Goal: Find specific page/section: Find specific page/section

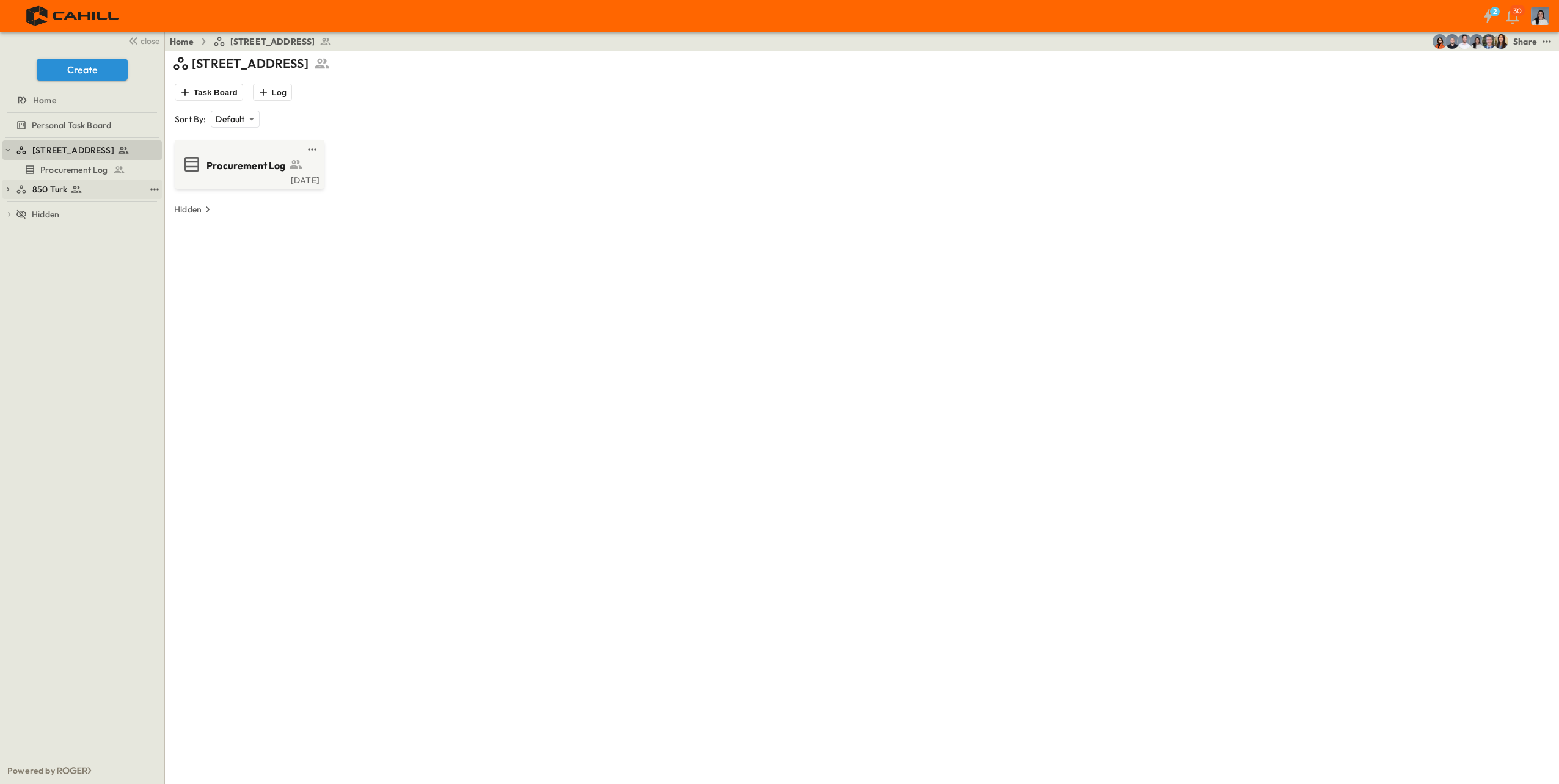
click at [83, 185] on div "850 Turk" at bounding box center [80, 190] width 129 height 12
click at [93, 189] on span "850 Turk Procurement Log" at bounding box center [82, 190] width 85 height 12
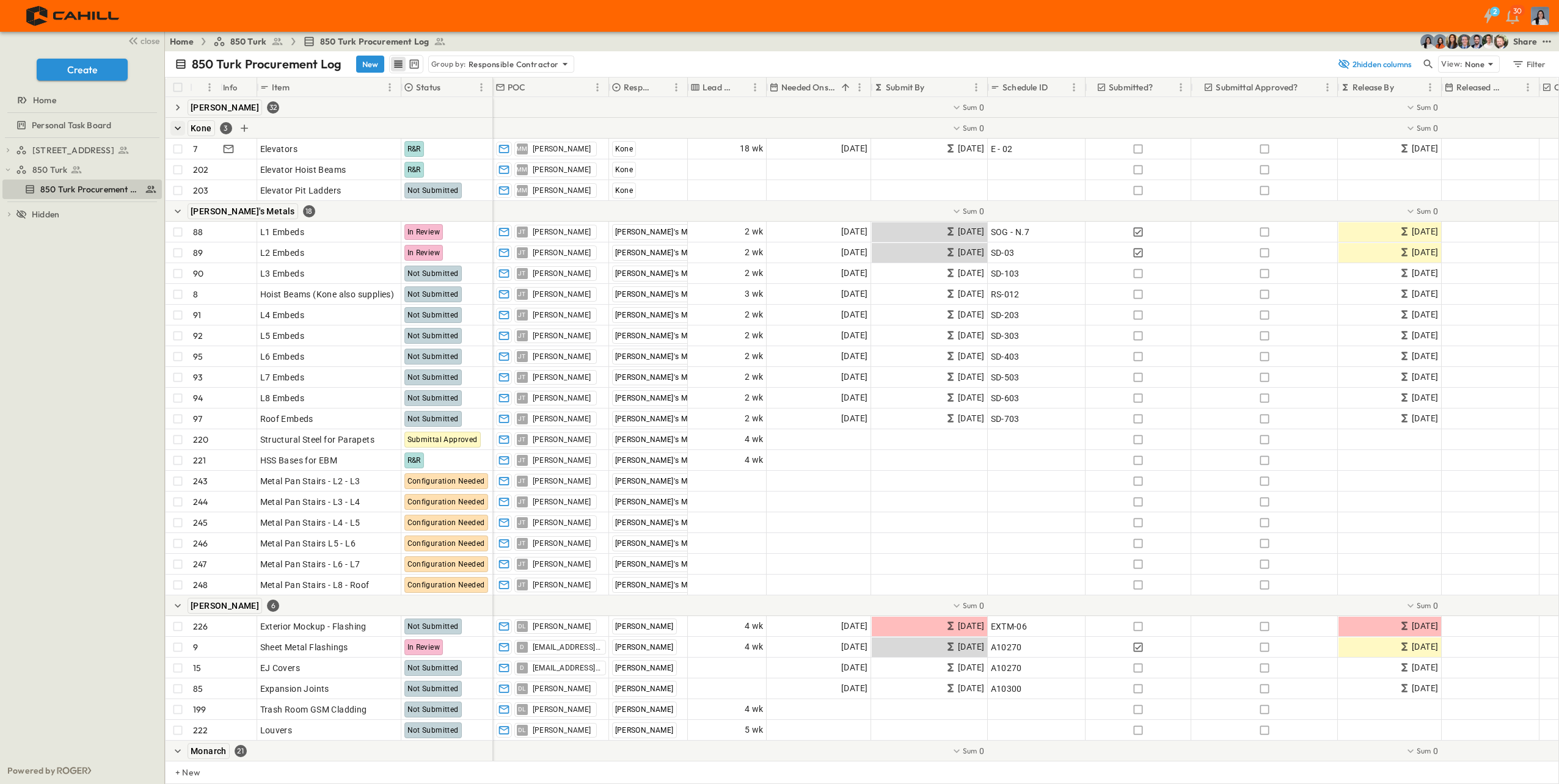
click at [175, 125] on icon "button" at bounding box center [178, 128] width 12 height 12
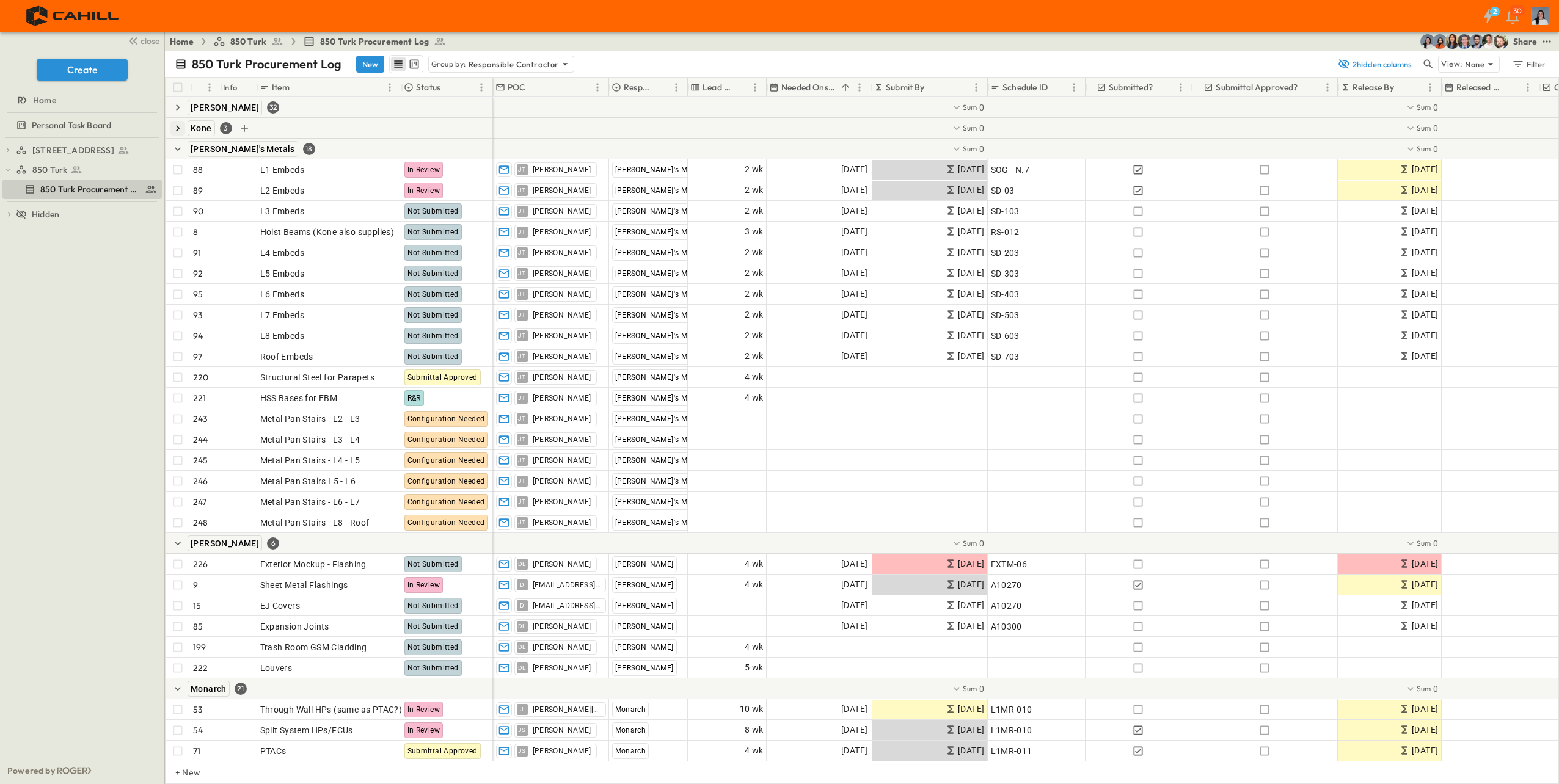
click at [183, 63] on icon at bounding box center [181, 64] width 9 height 9
click at [181, 148] on icon "button" at bounding box center [178, 149] width 12 height 12
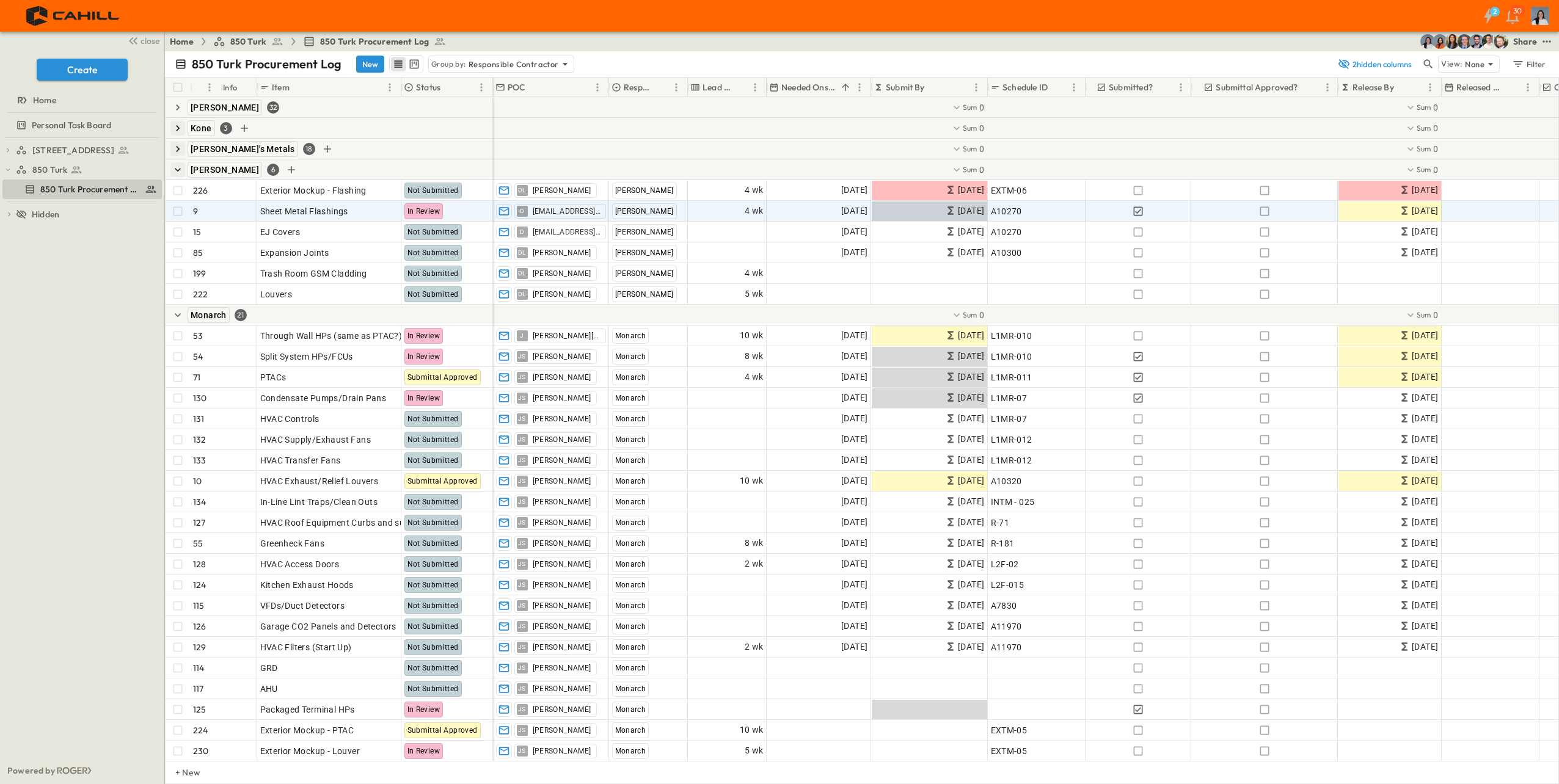
click at [180, 170] on icon "button" at bounding box center [178, 170] width 12 height 12
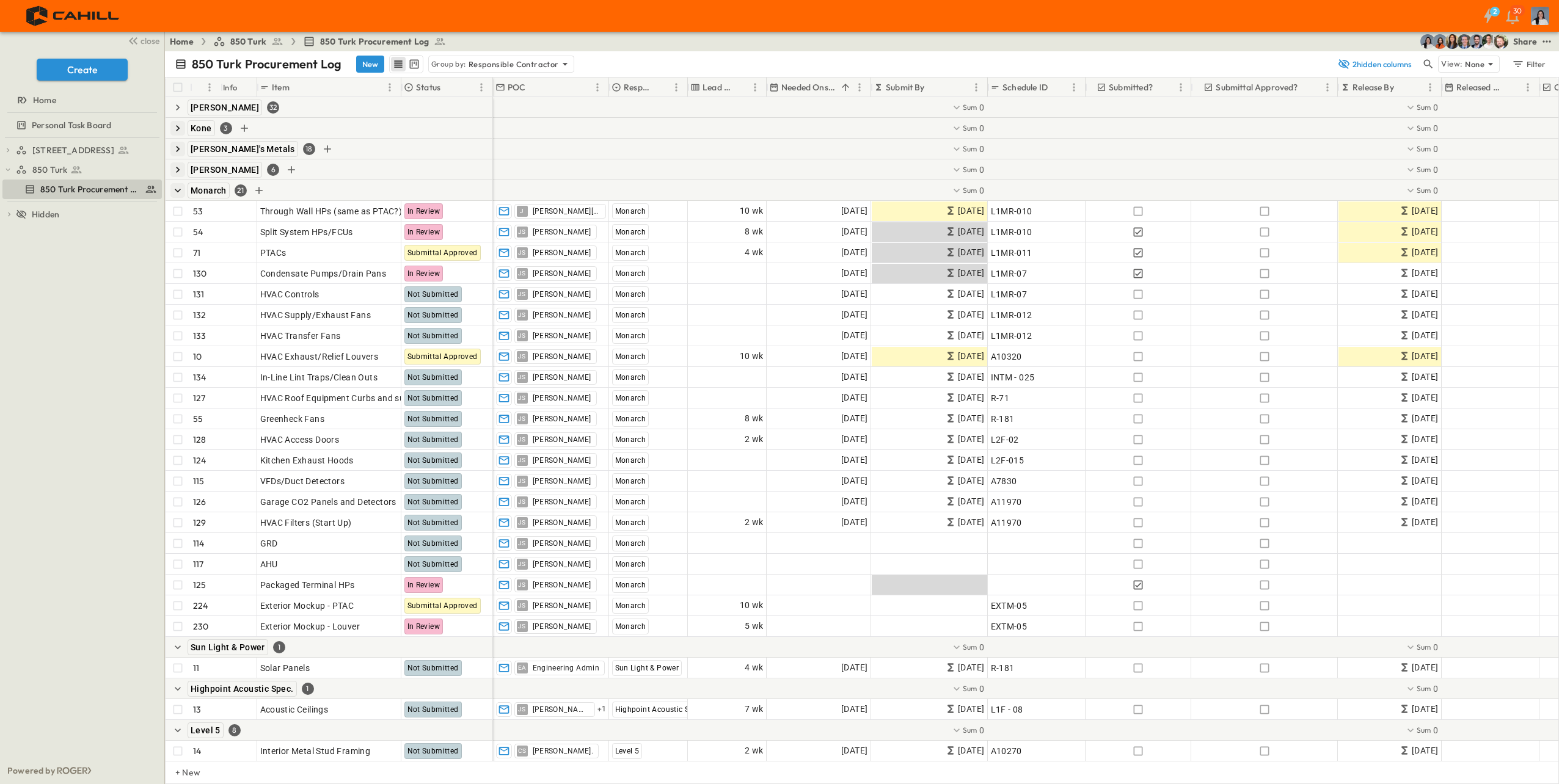
click at [175, 191] on icon "button" at bounding box center [178, 191] width 12 height 12
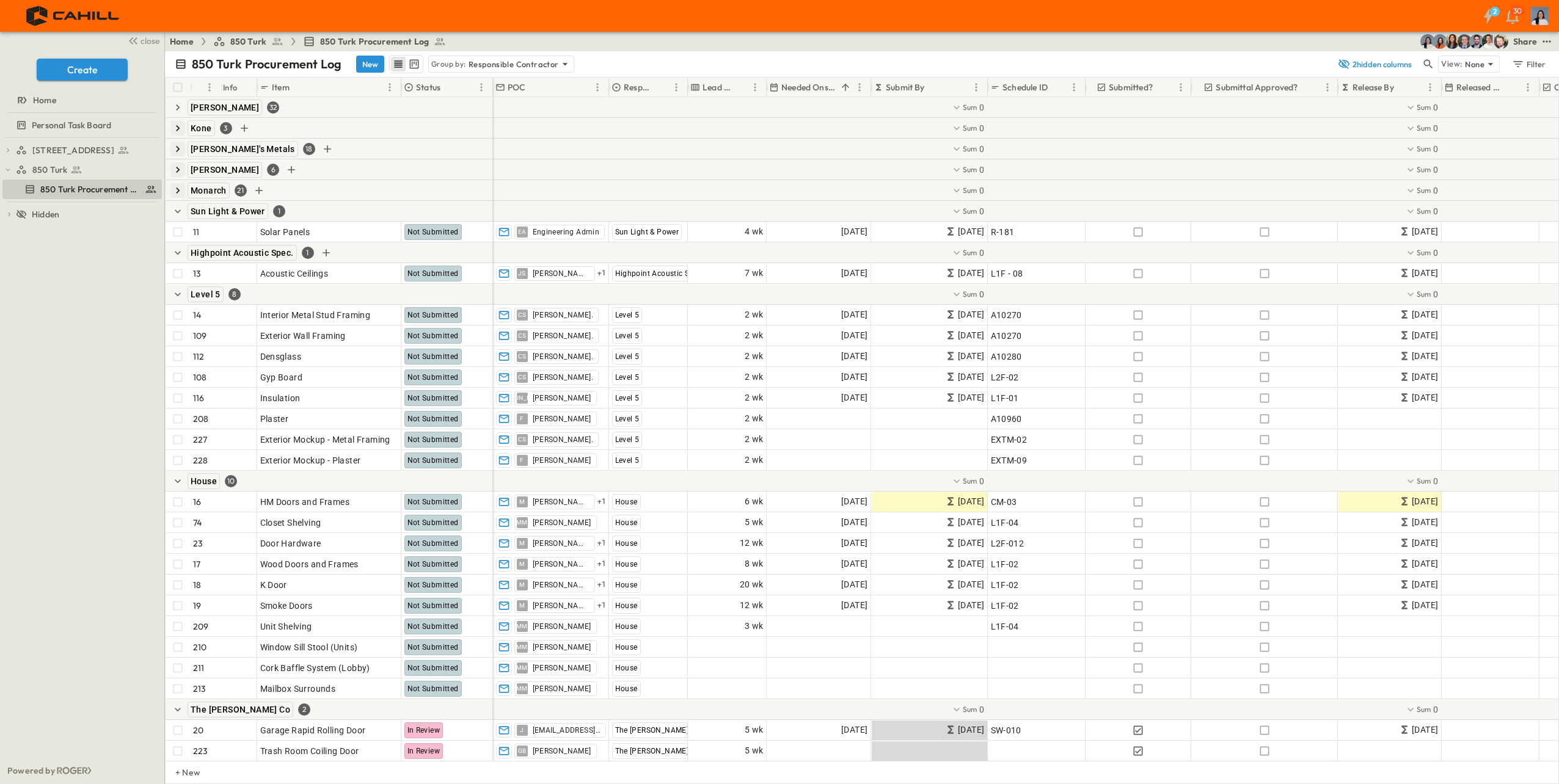
click at [177, 215] on icon "button" at bounding box center [178, 211] width 12 height 12
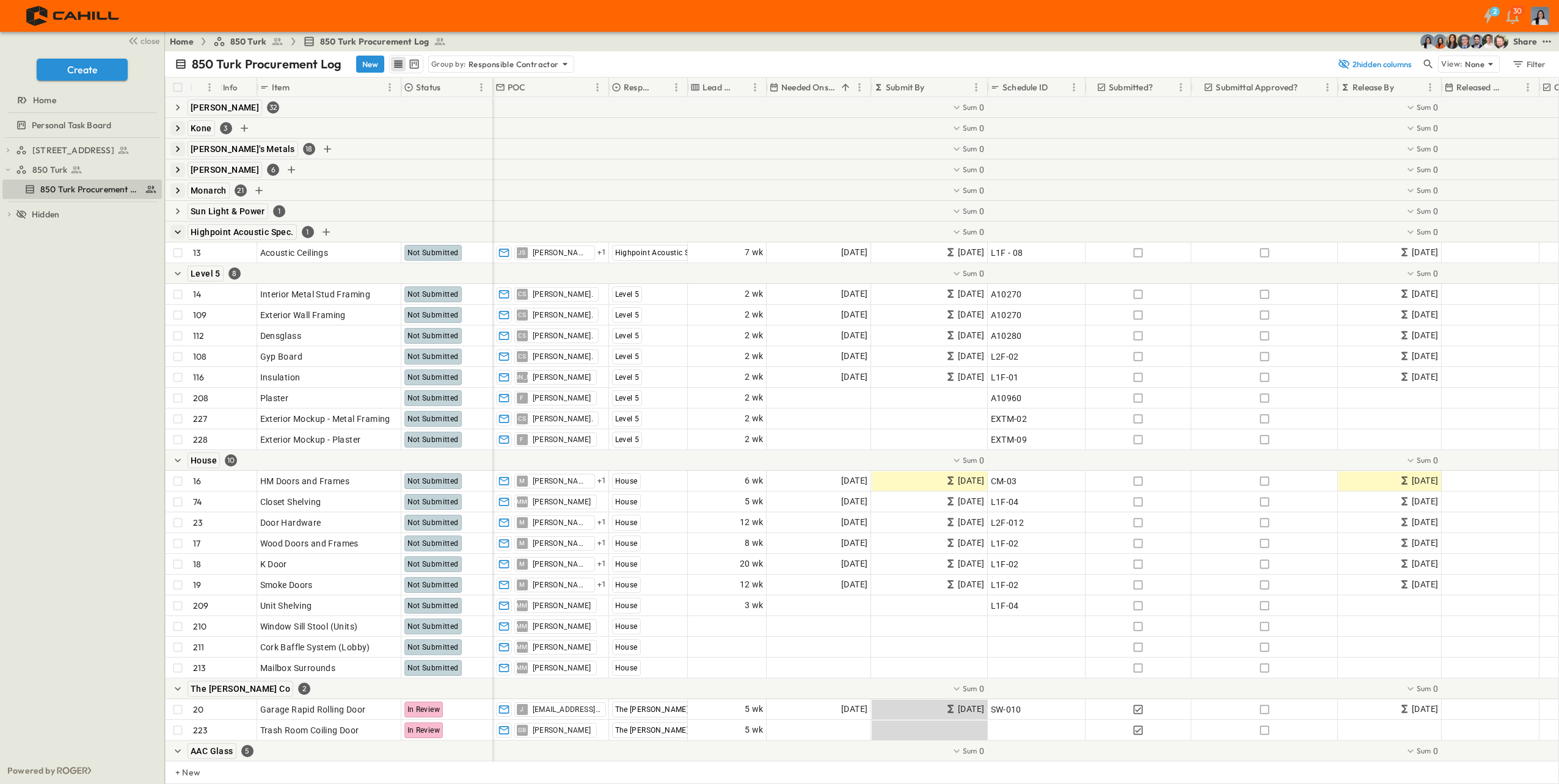
click at [175, 231] on icon "button" at bounding box center [178, 232] width 12 height 12
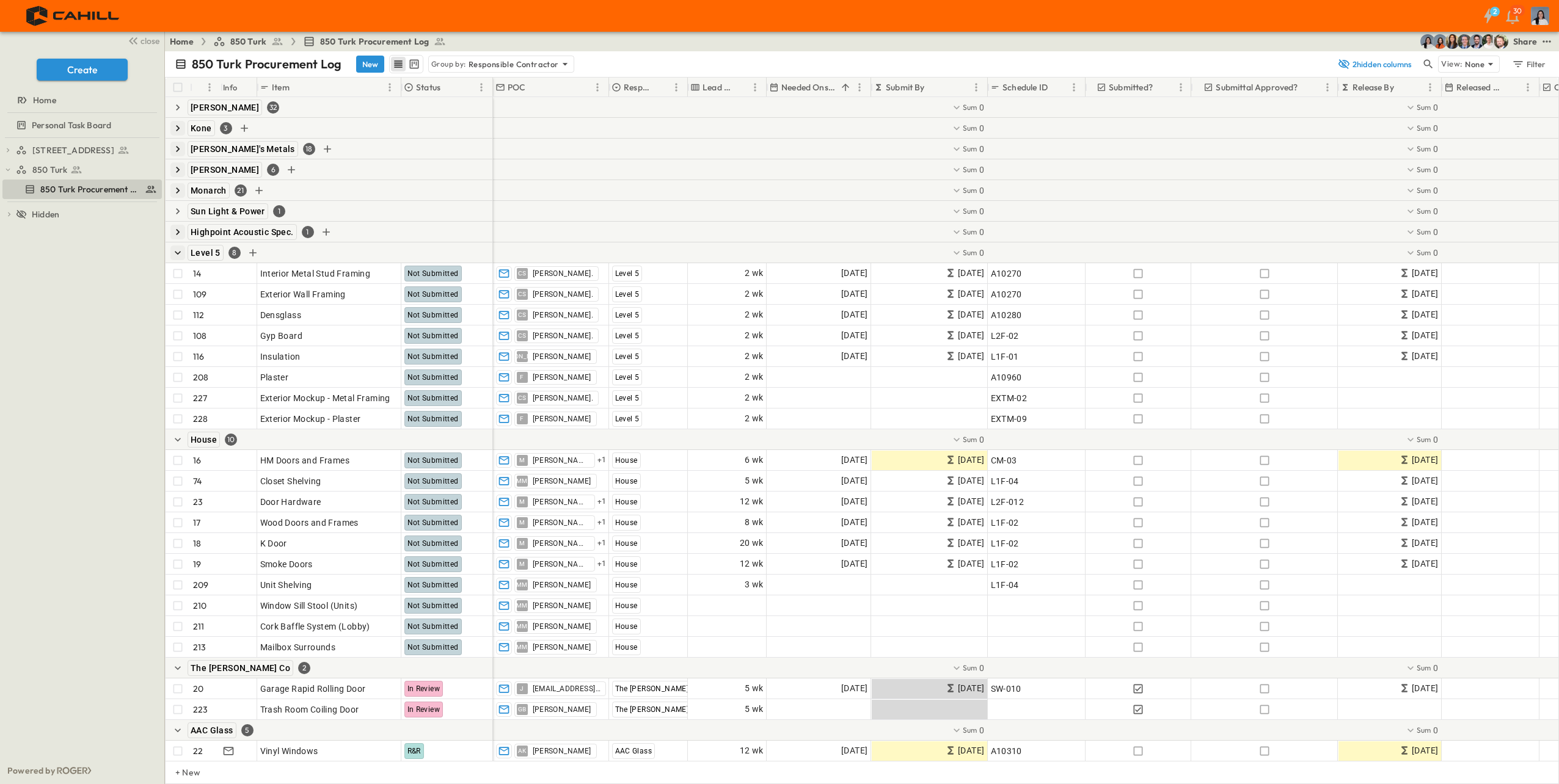
click at [177, 254] on icon "button" at bounding box center [178, 253] width 12 height 12
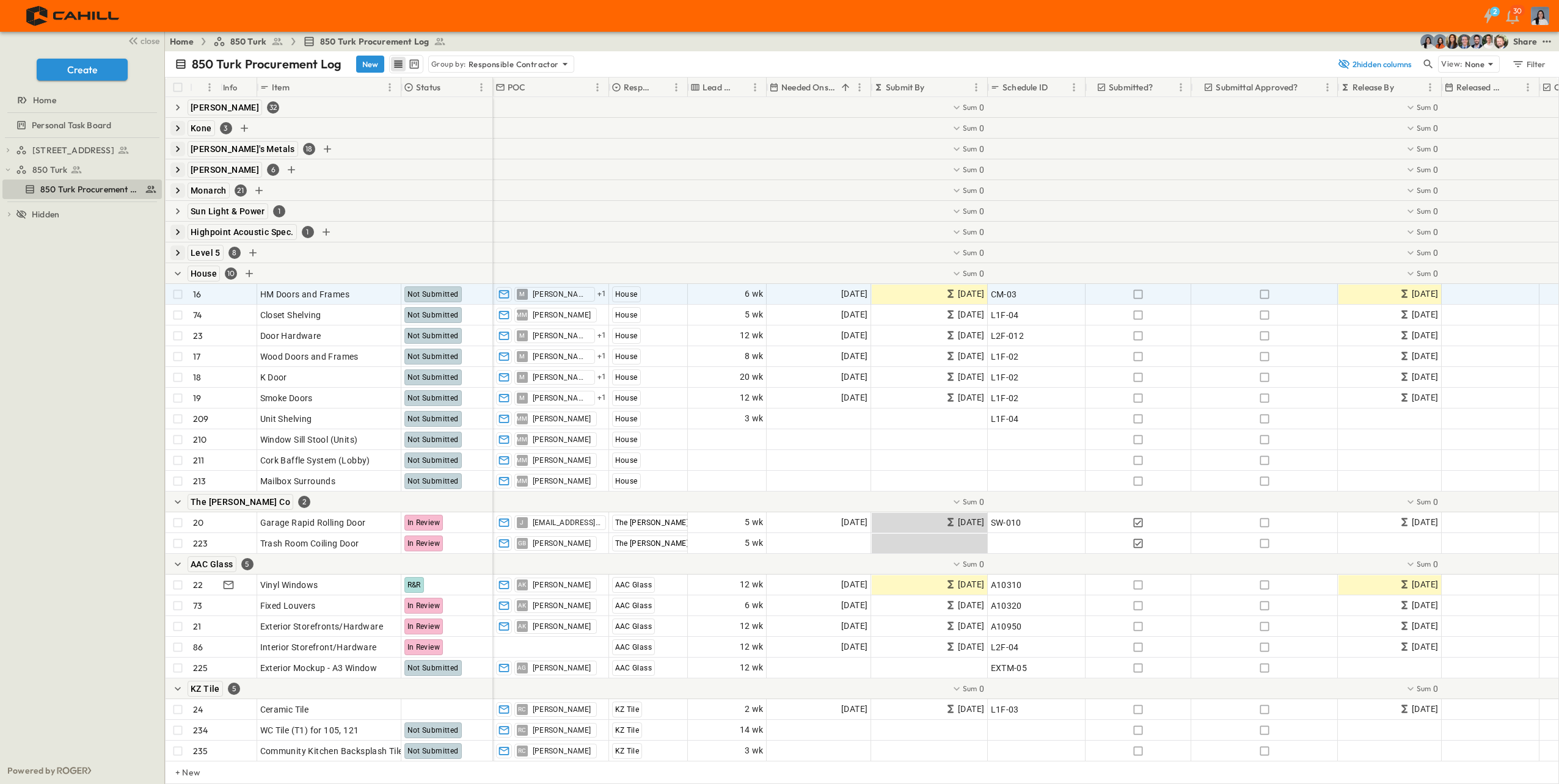
click at [177, 277] on icon "button" at bounding box center [178, 273] width 12 height 12
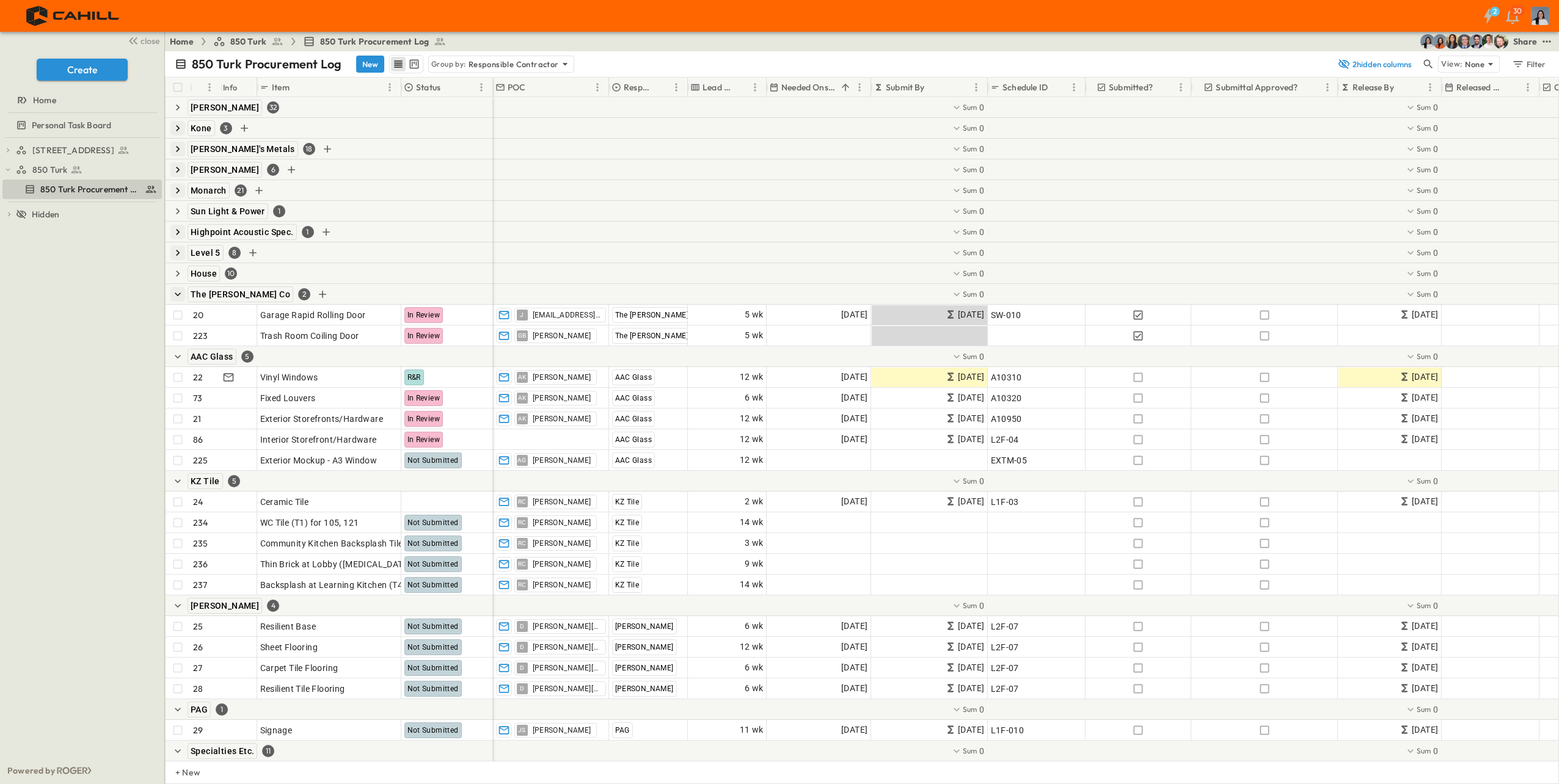
click at [179, 298] on icon "button" at bounding box center [178, 294] width 12 height 12
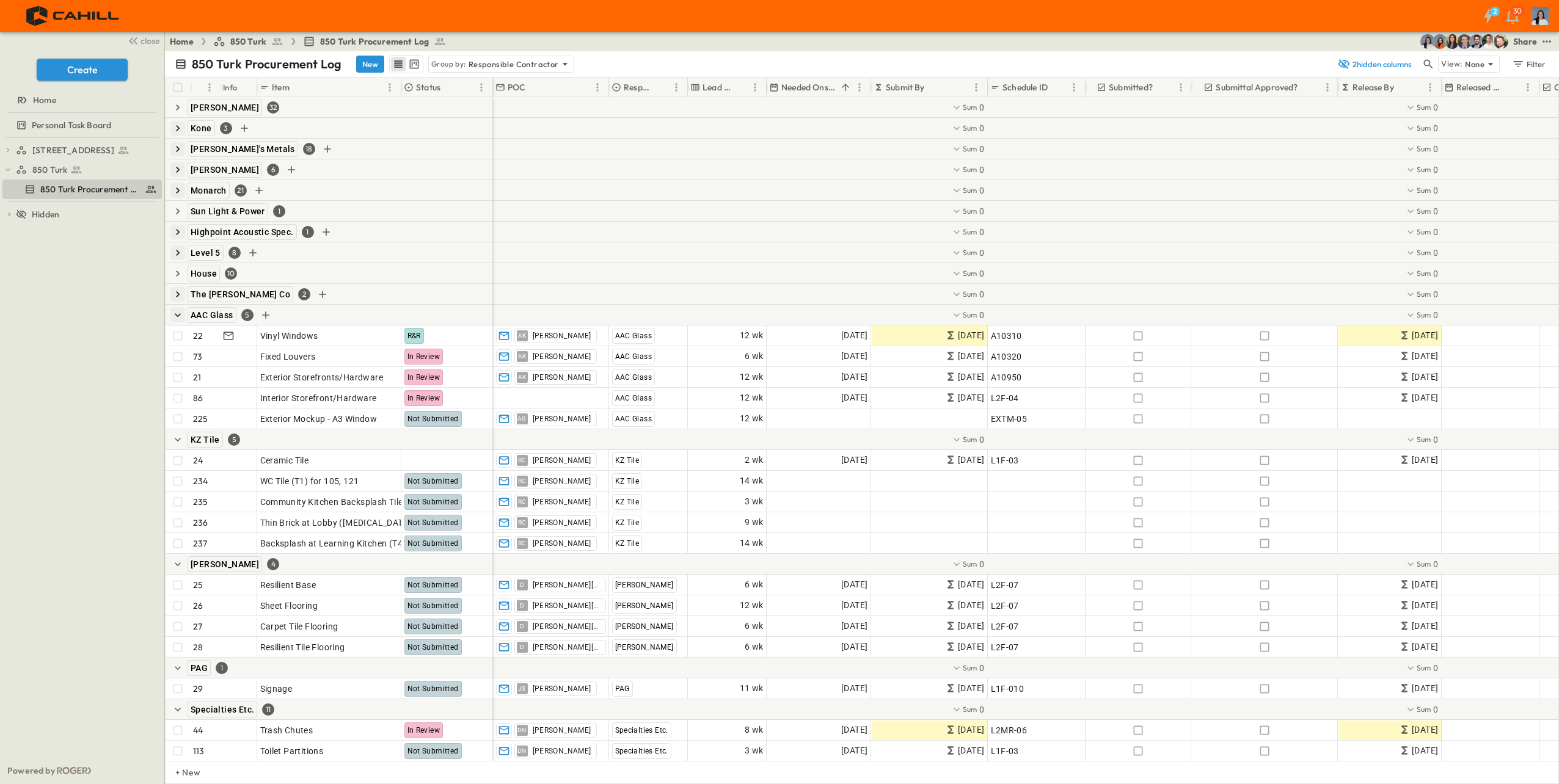
click at [180, 314] on icon "button" at bounding box center [178, 315] width 12 height 12
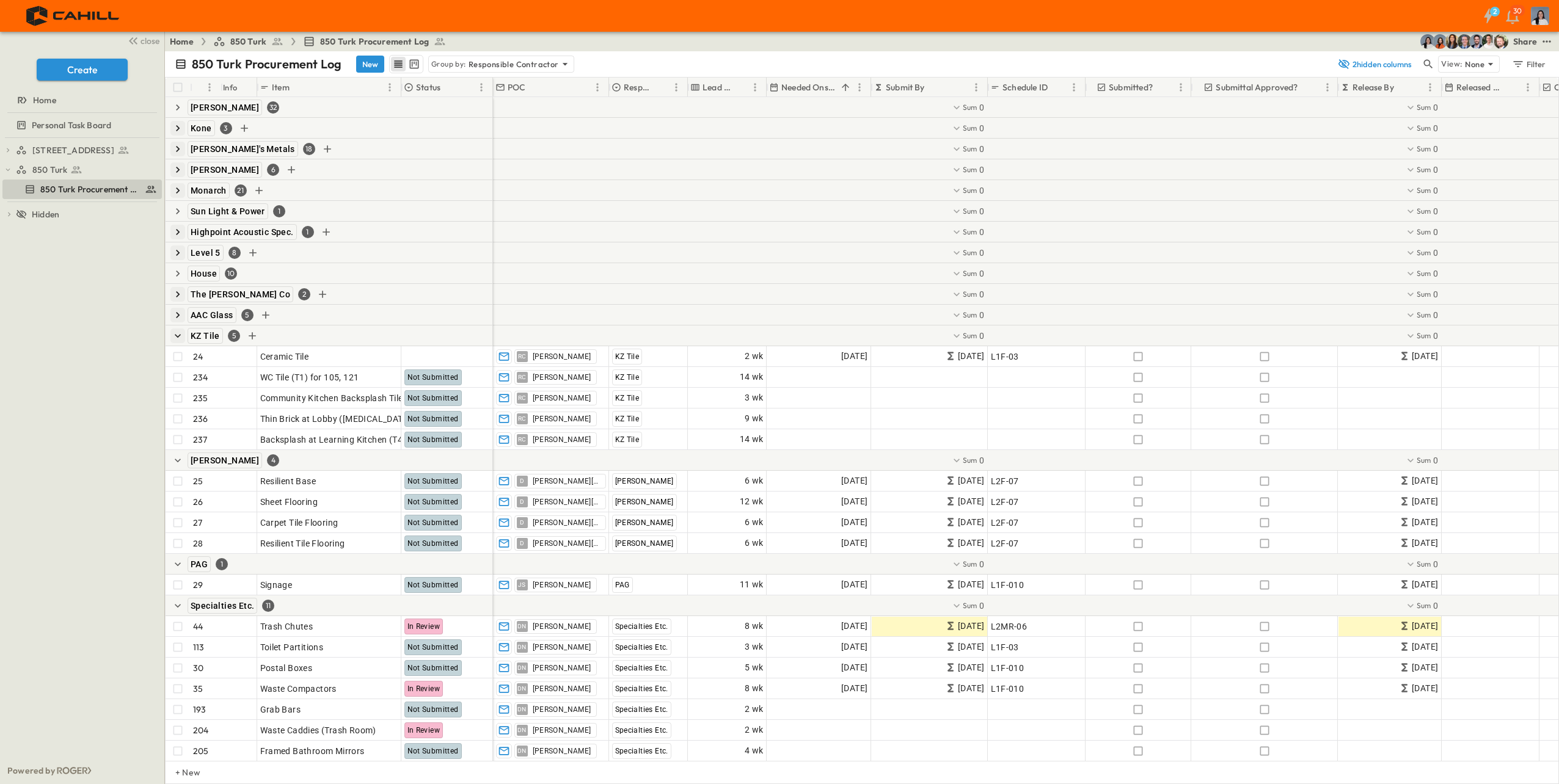
click at [178, 336] on icon "button" at bounding box center [178, 336] width 6 height 4
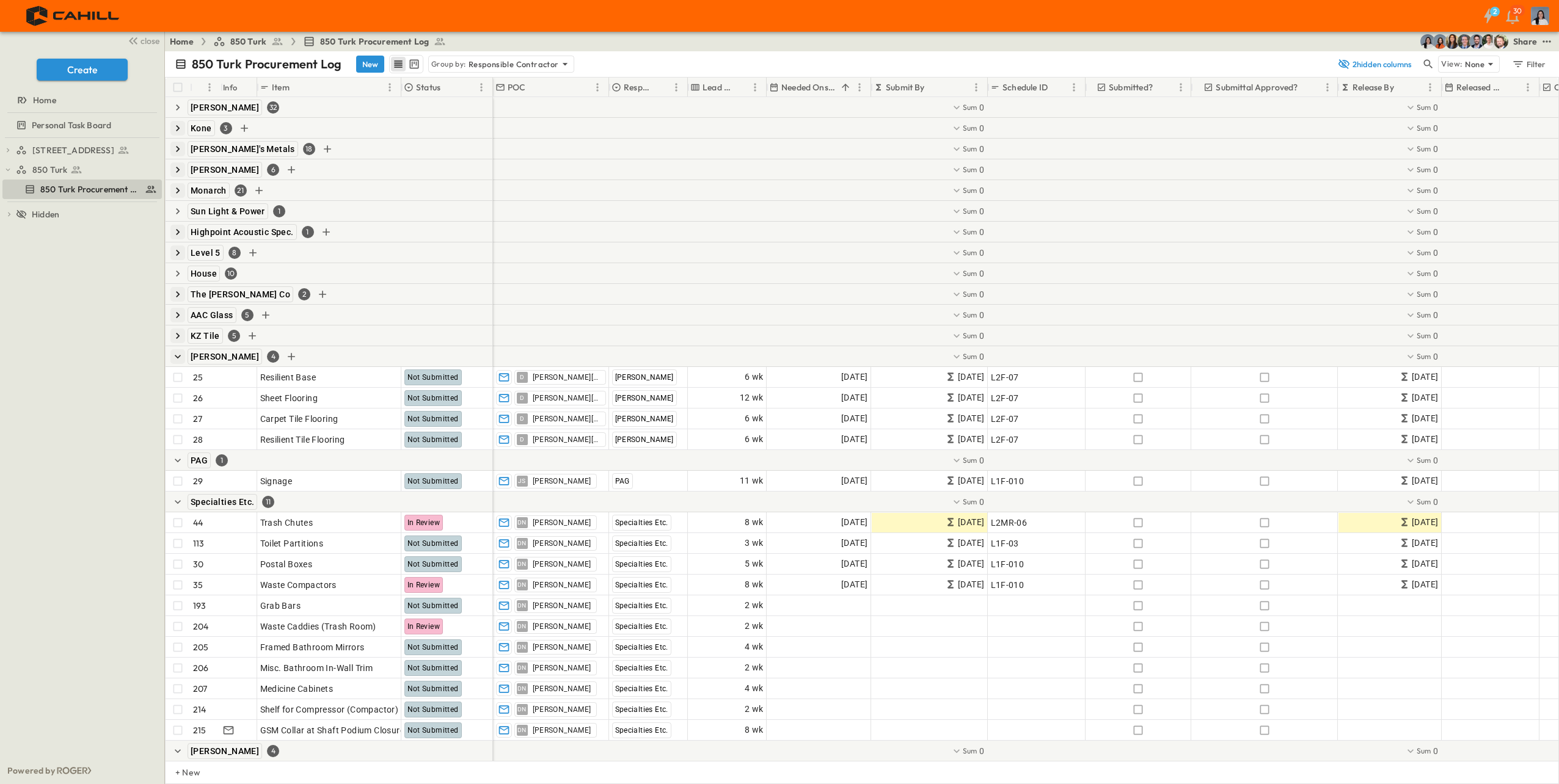
click at [178, 352] on icon "button" at bounding box center [178, 357] width 12 height 12
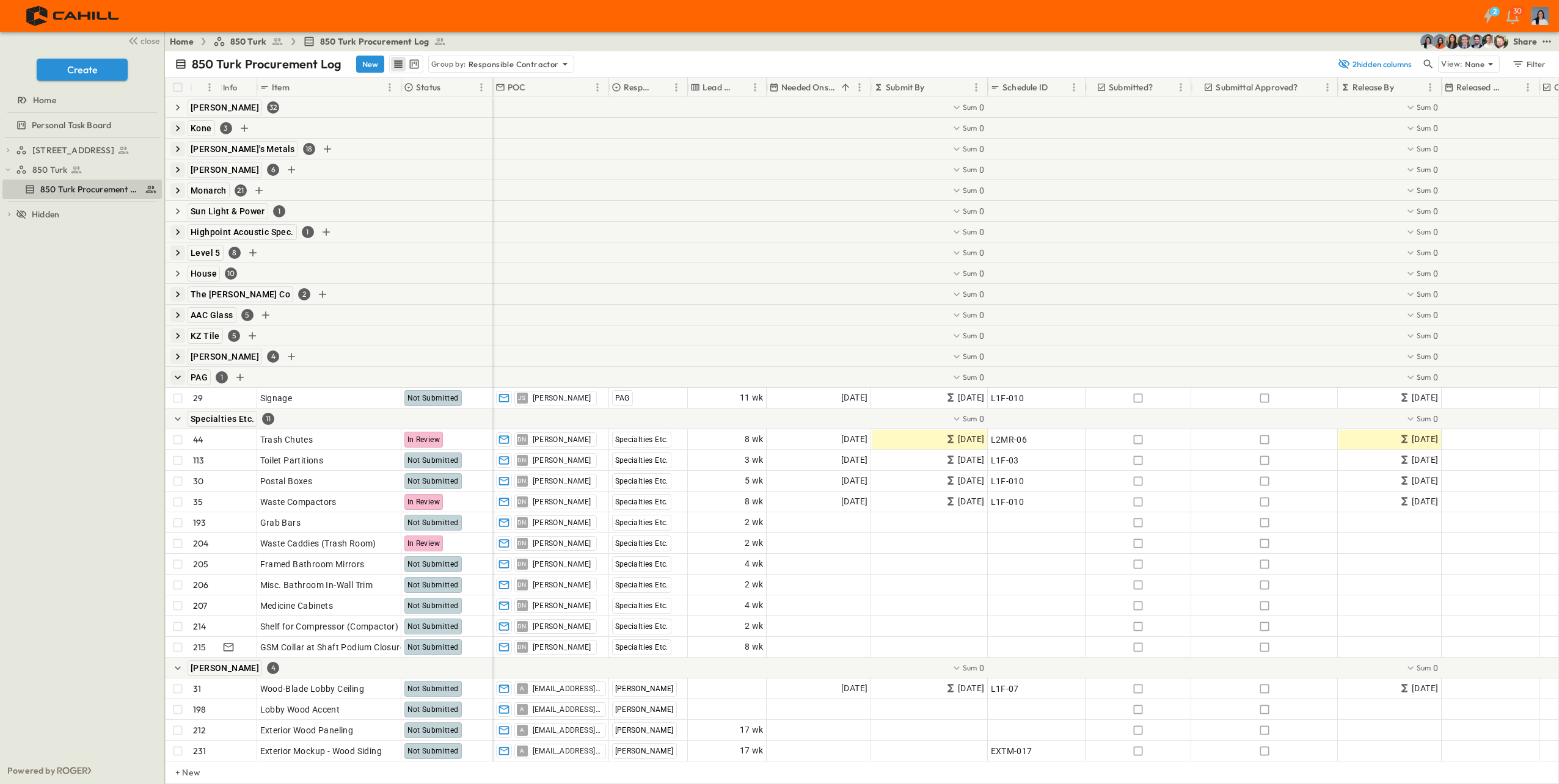
click at [180, 378] on icon "button" at bounding box center [178, 377] width 12 height 12
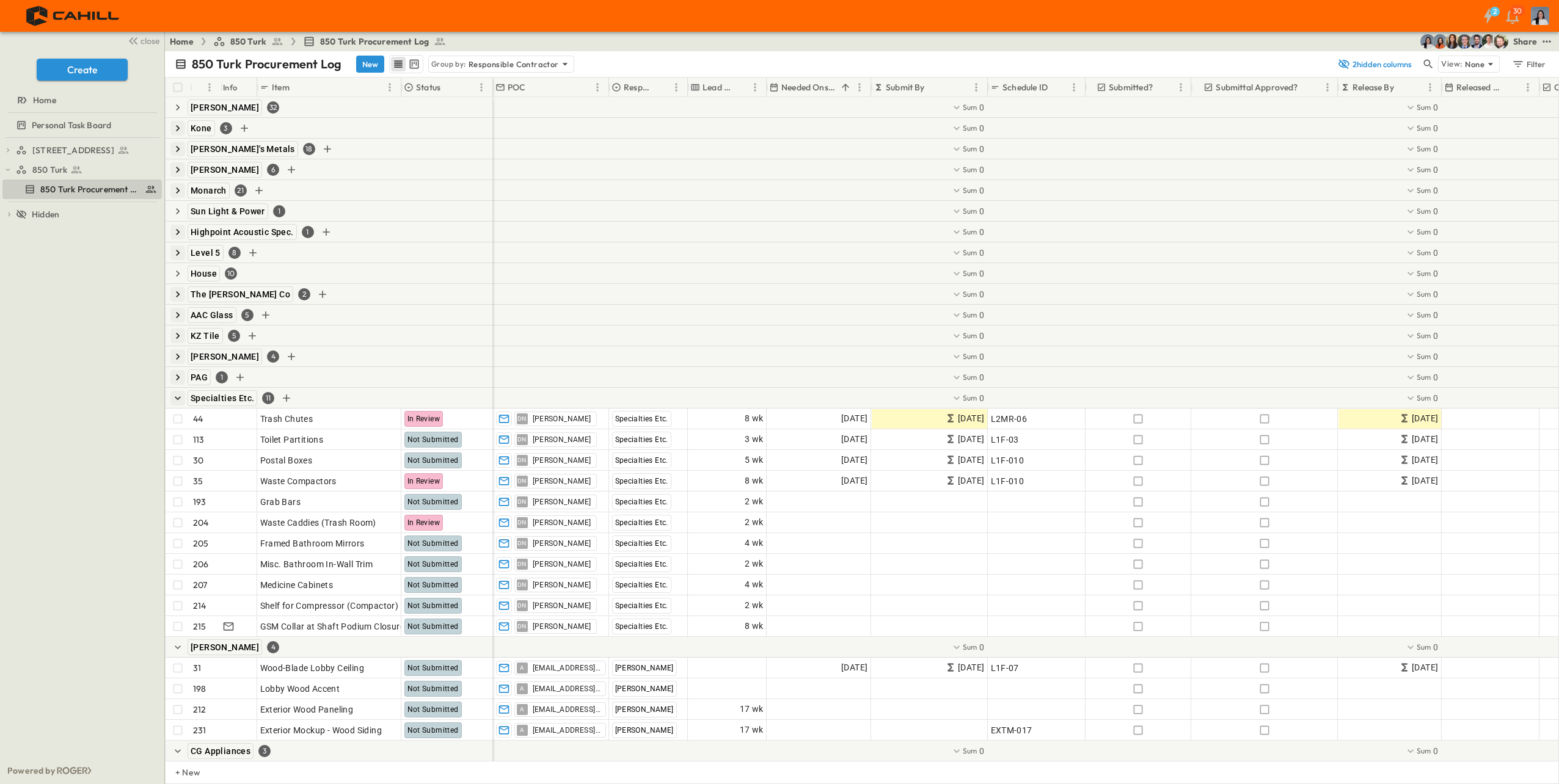
click at [178, 393] on icon "button" at bounding box center [178, 398] width 12 height 12
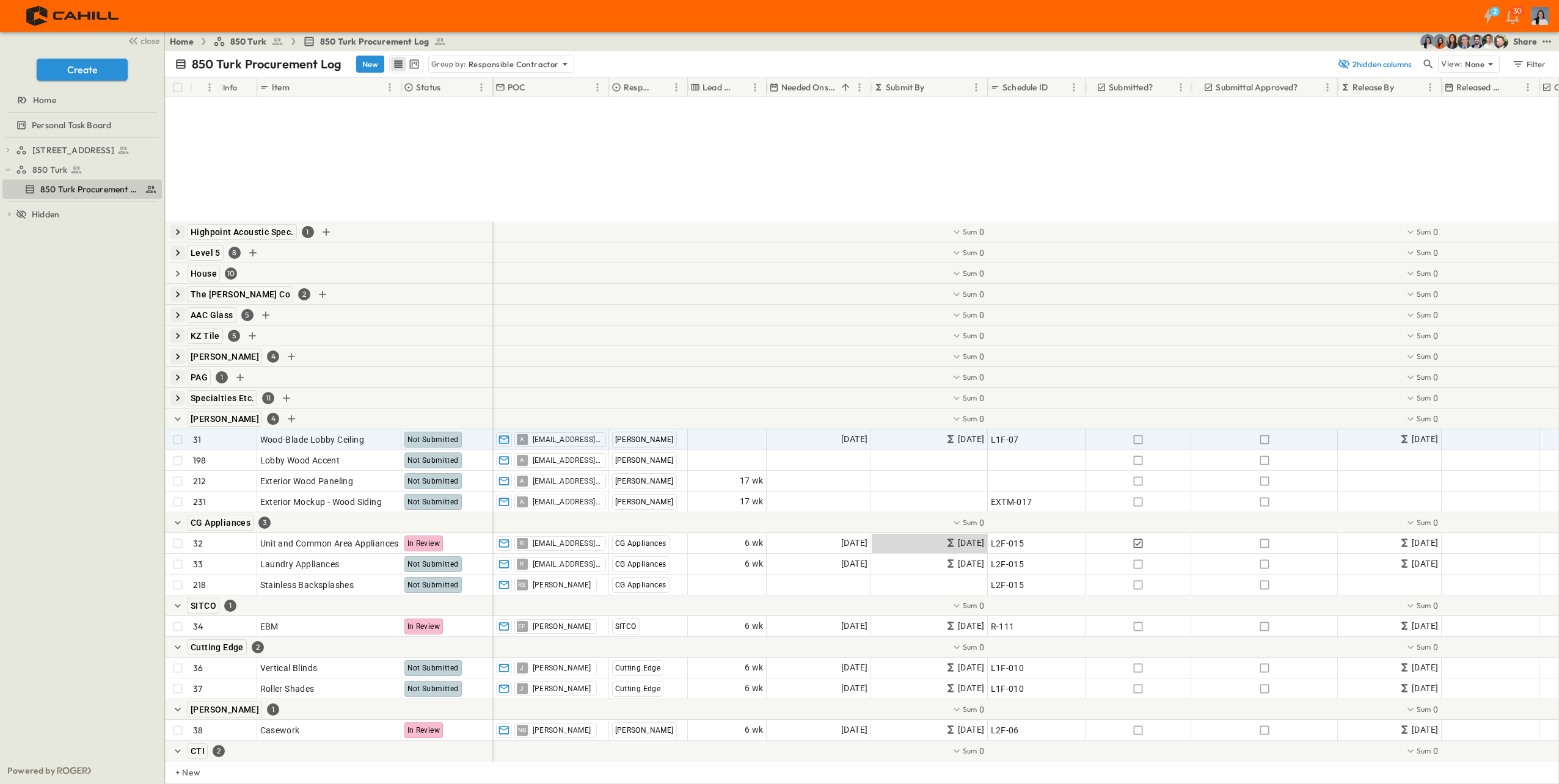
scroll to position [183, 0]
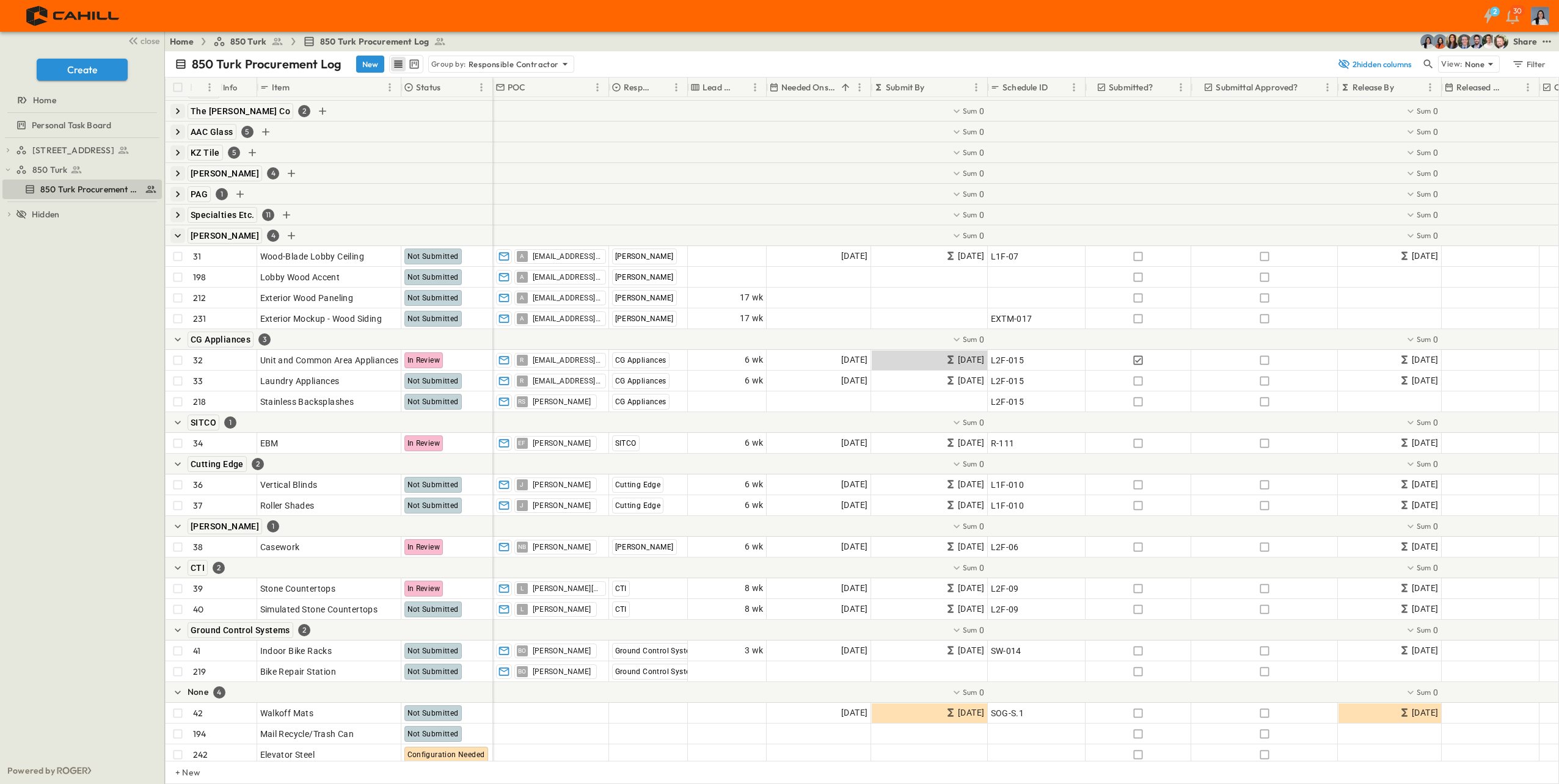
click at [179, 236] on icon "button" at bounding box center [178, 236] width 6 height 4
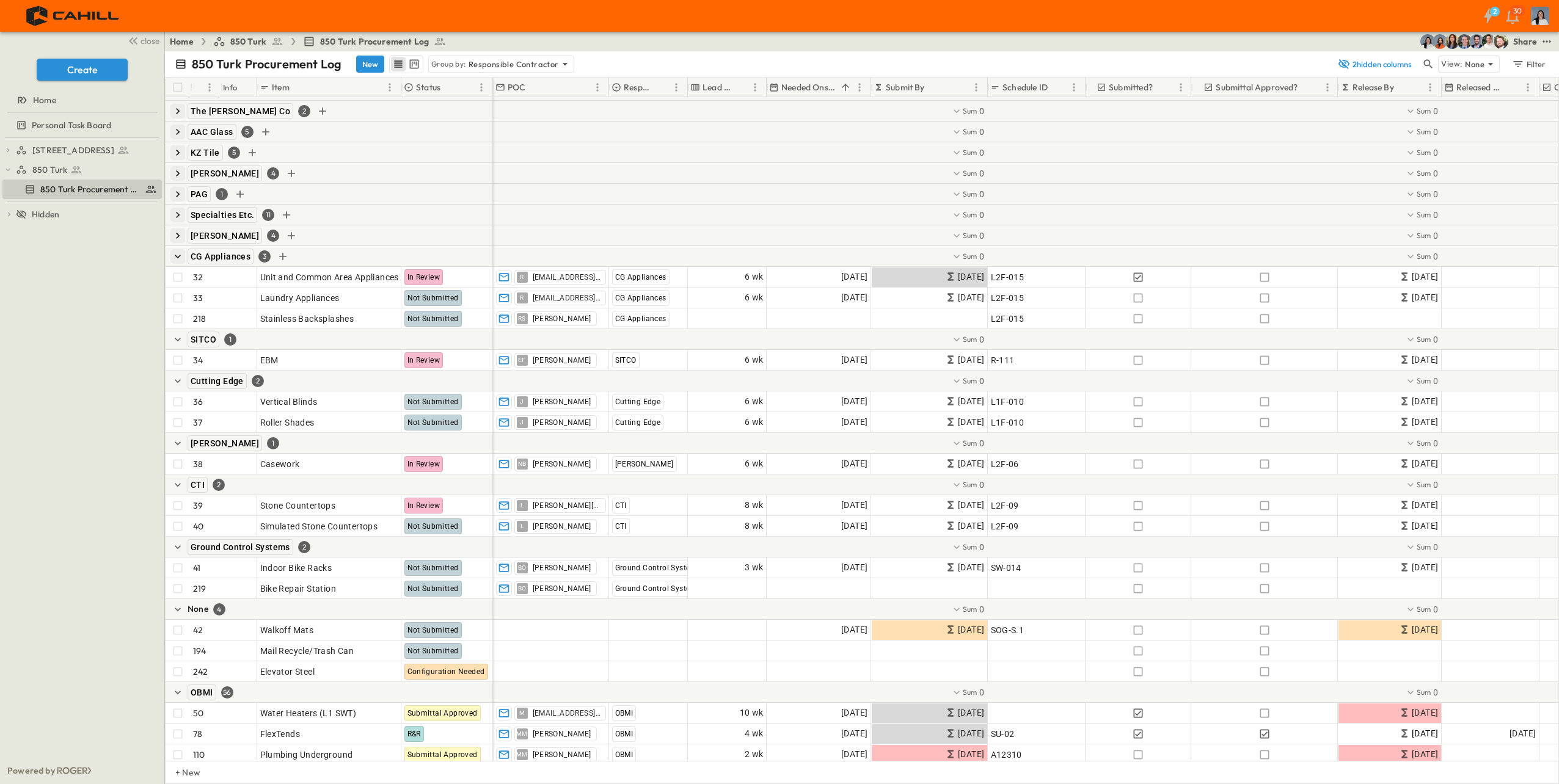
click at [181, 261] on icon "button" at bounding box center [178, 256] width 12 height 12
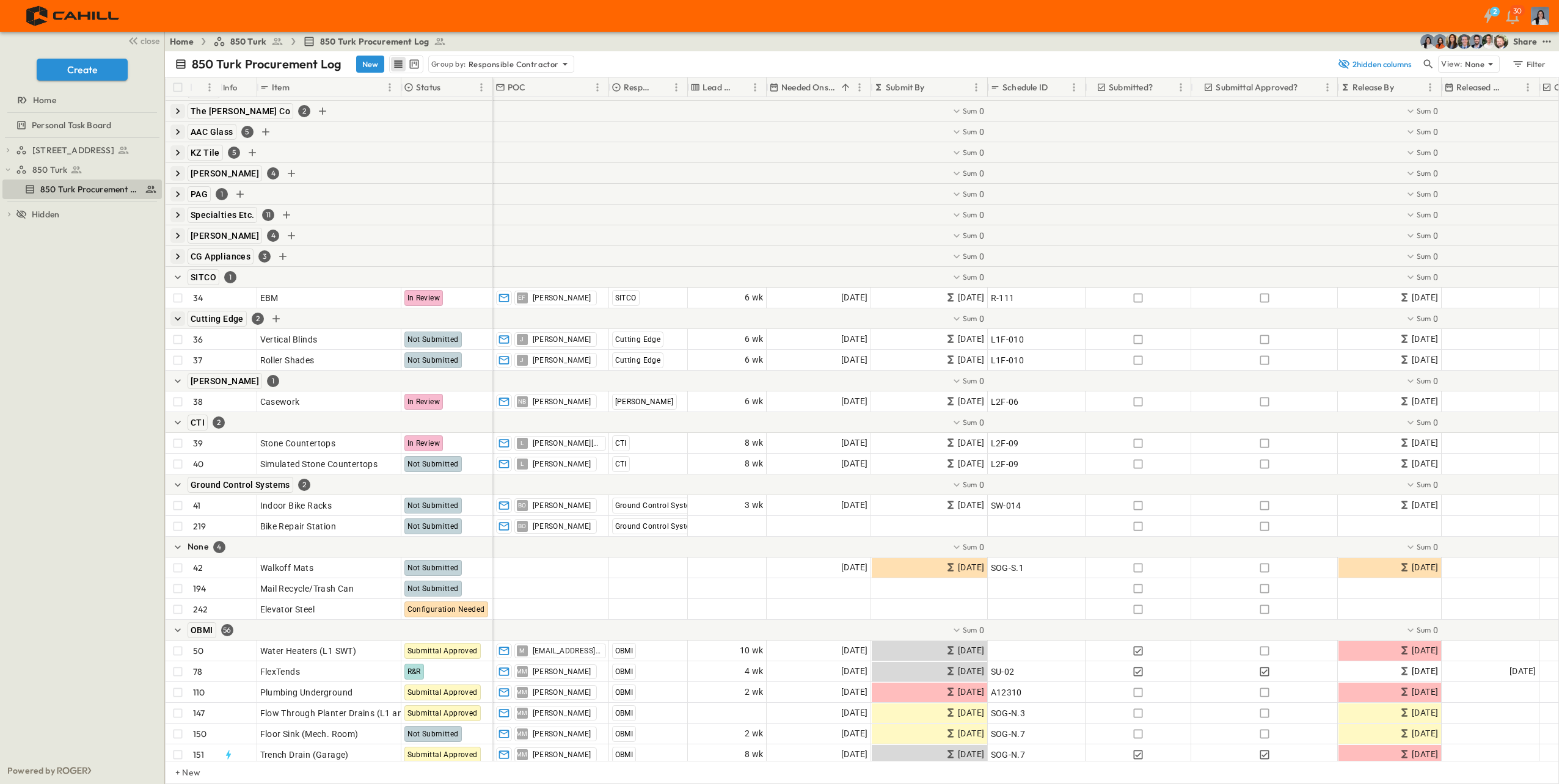
click at [180, 316] on icon "button" at bounding box center [178, 319] width 12 height 12
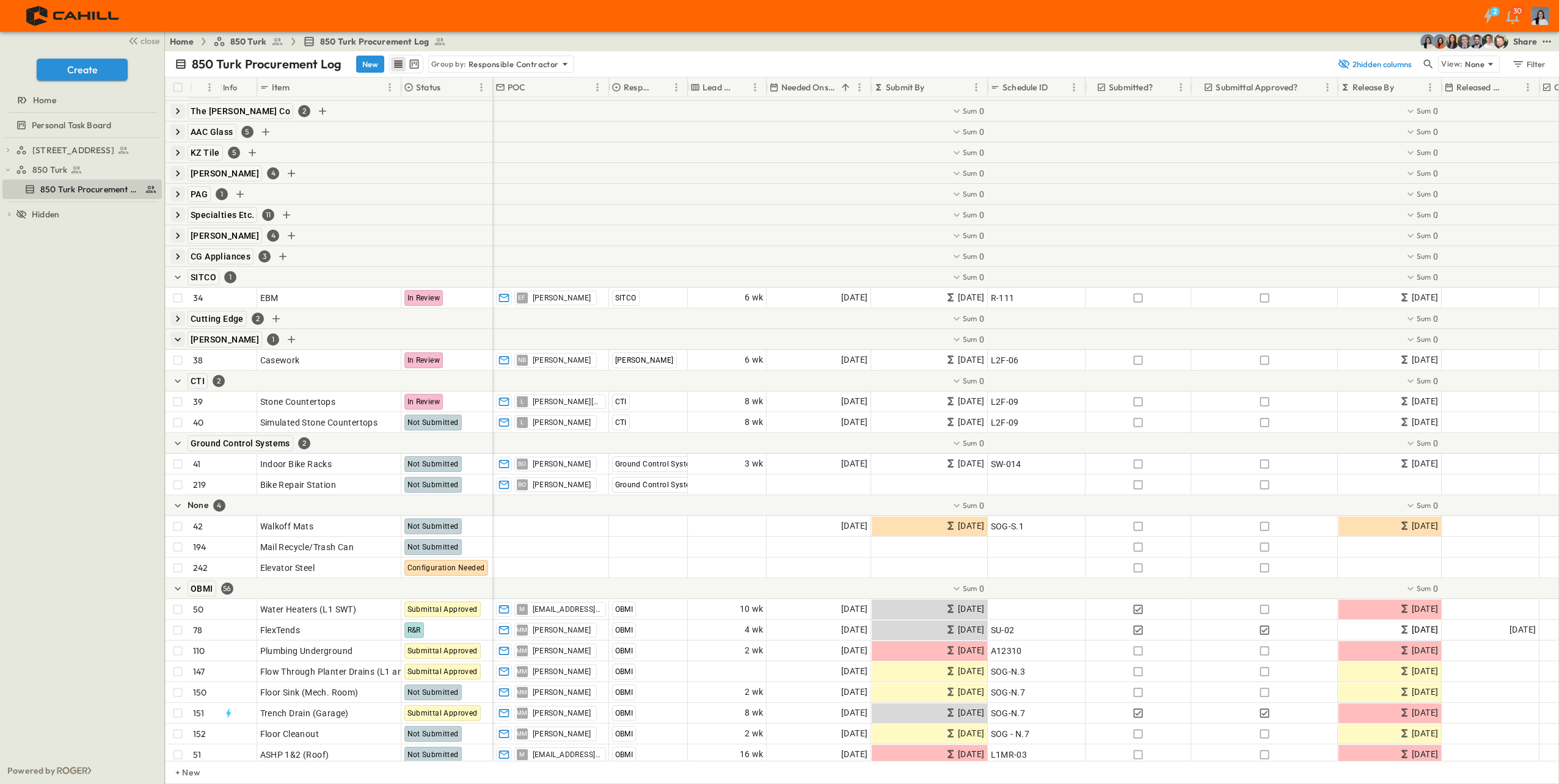
click at [180, 341] on icon "button" at bounding box center [178, 340] width 12 height 12
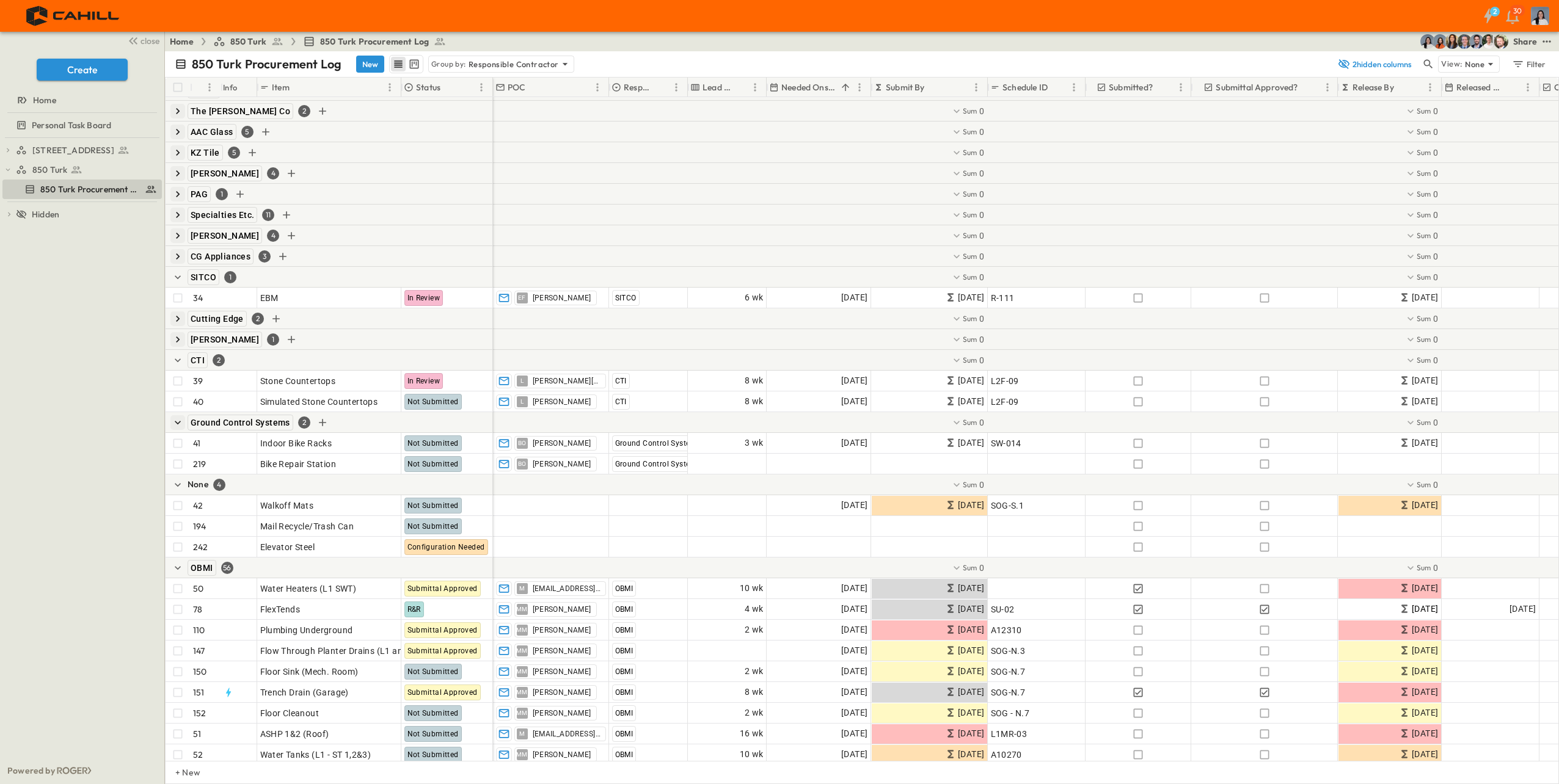
click at [180, 357] on icon "button" at bounding box center [178, 361] width 12 height 12
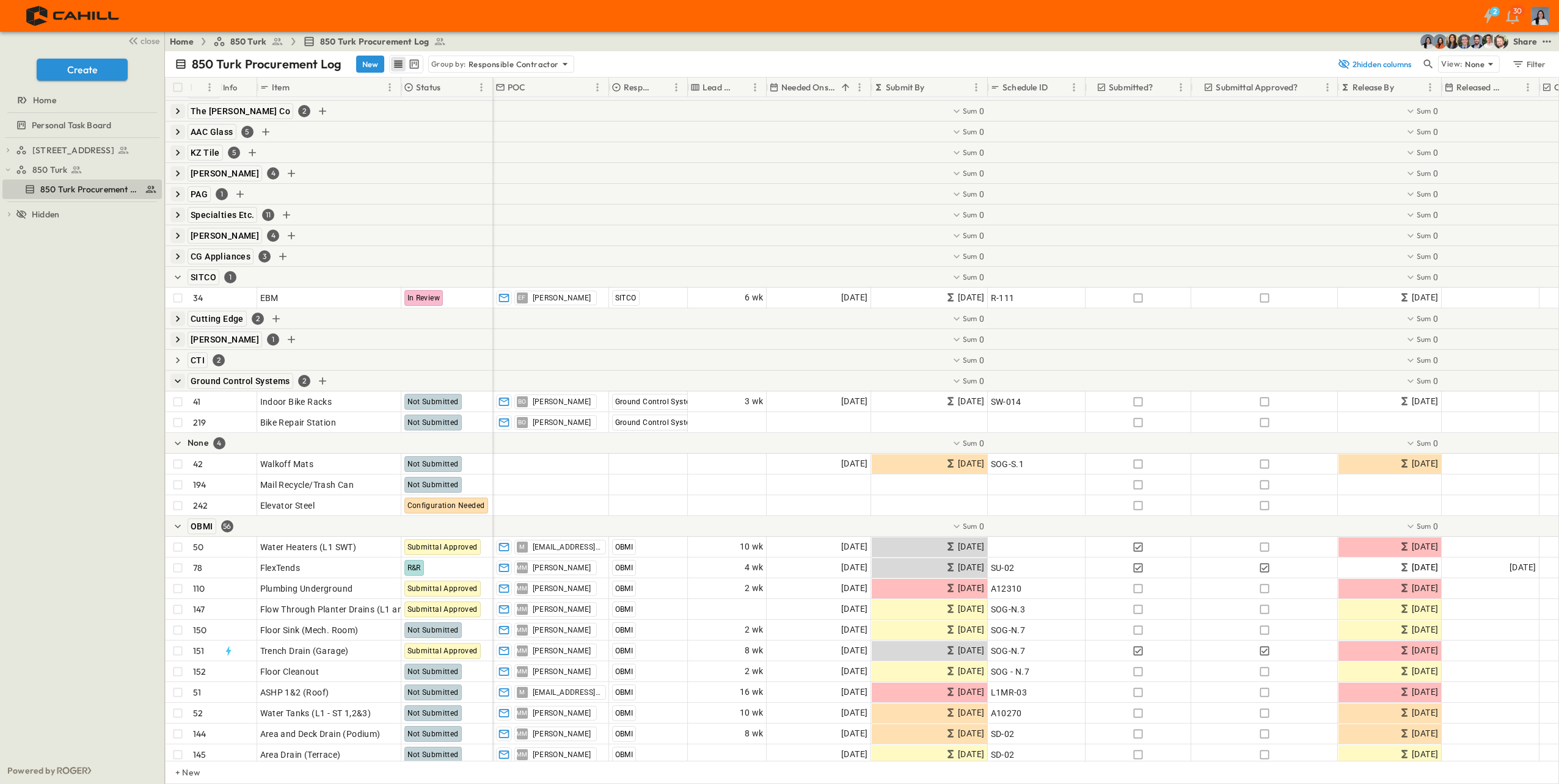
click at [182, 385] on icon "button" at bounding box center [178, 381] width 12 height 12
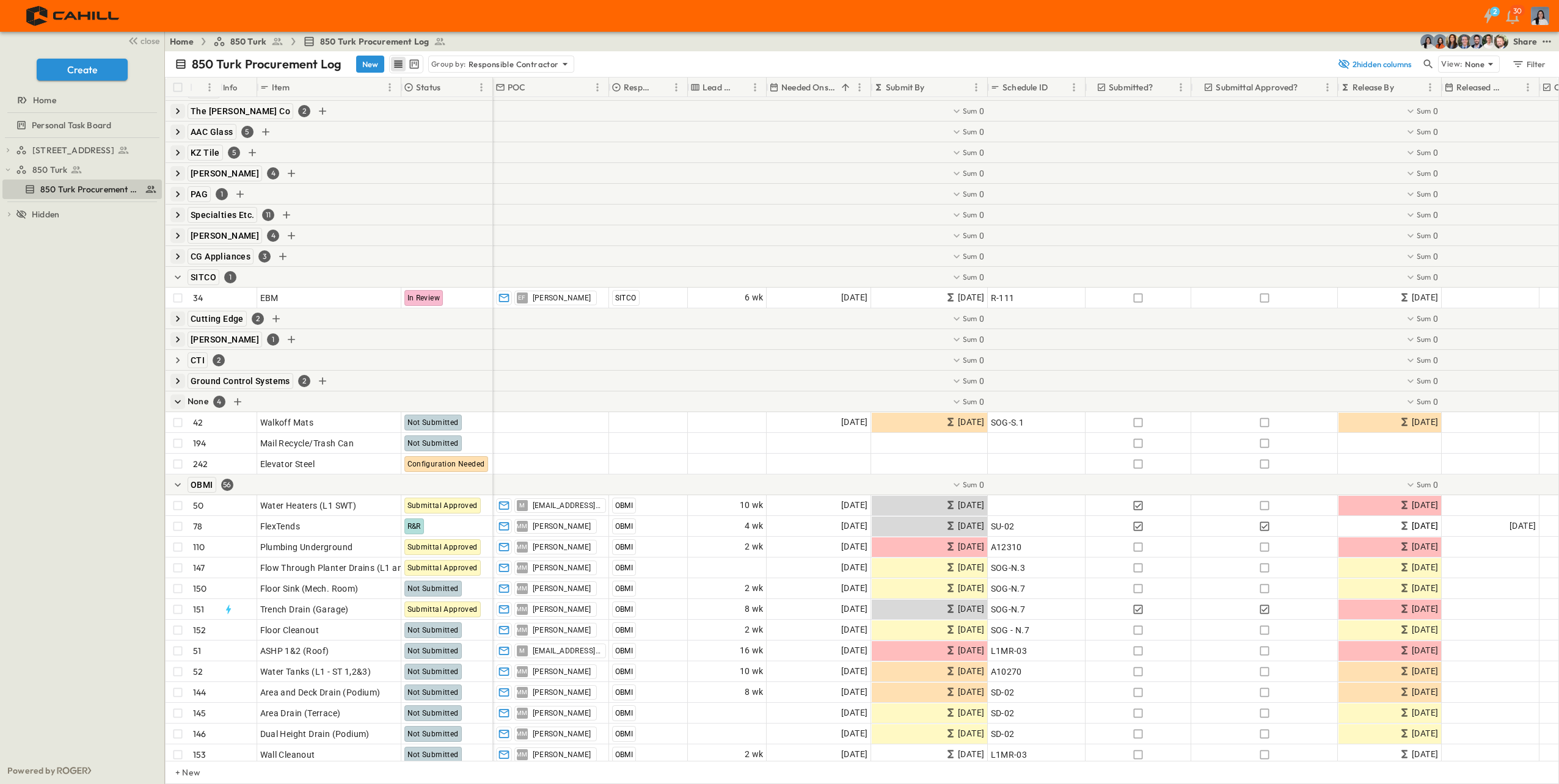
click at [182, 405] on icon "button" at bounding box center [178, 402] width 12 height 12
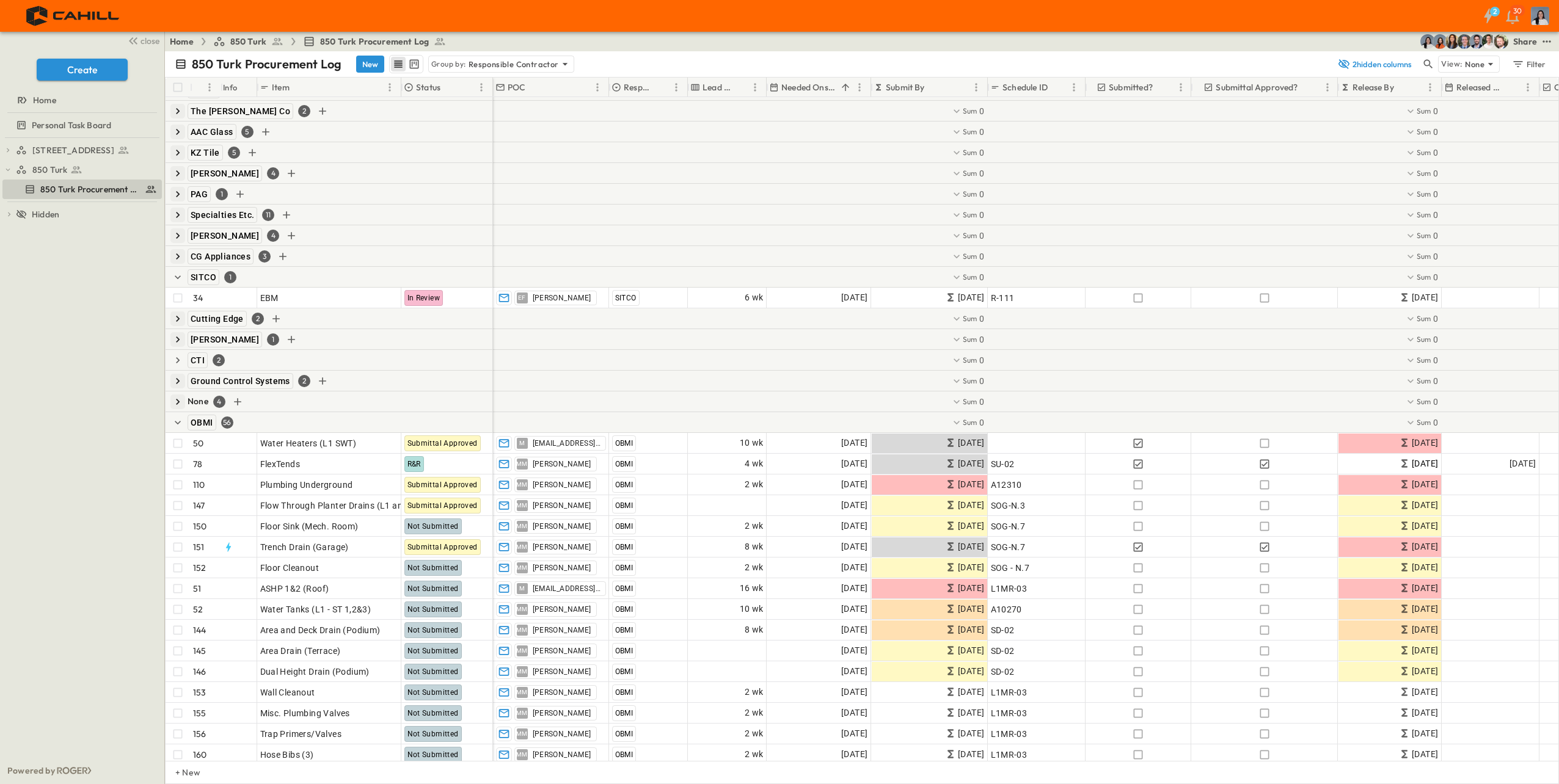
click at [182, 404] on icon "button" at bounding box center [178, 402] width 12 height 12
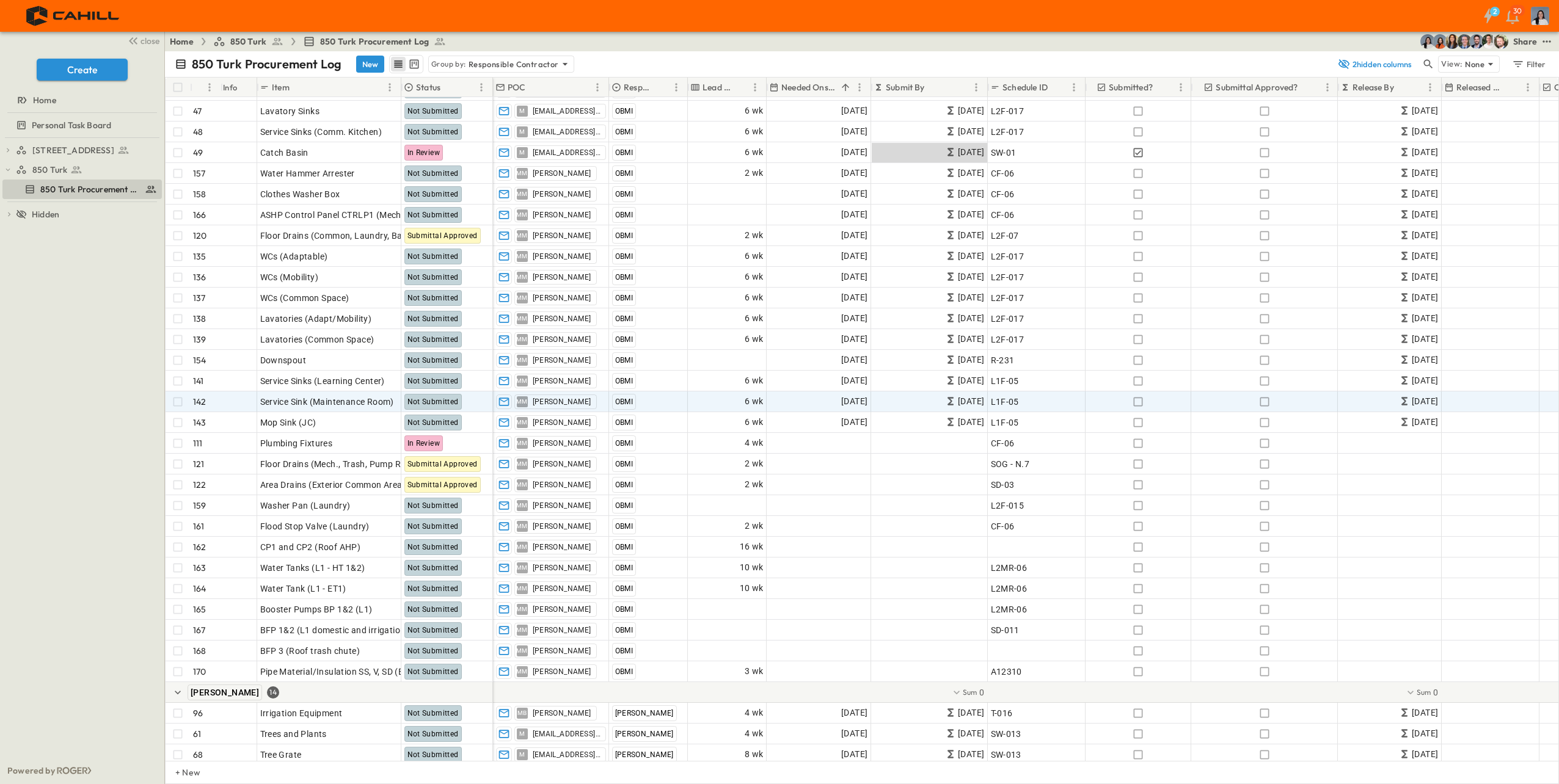
scroll to position [1166, 0]
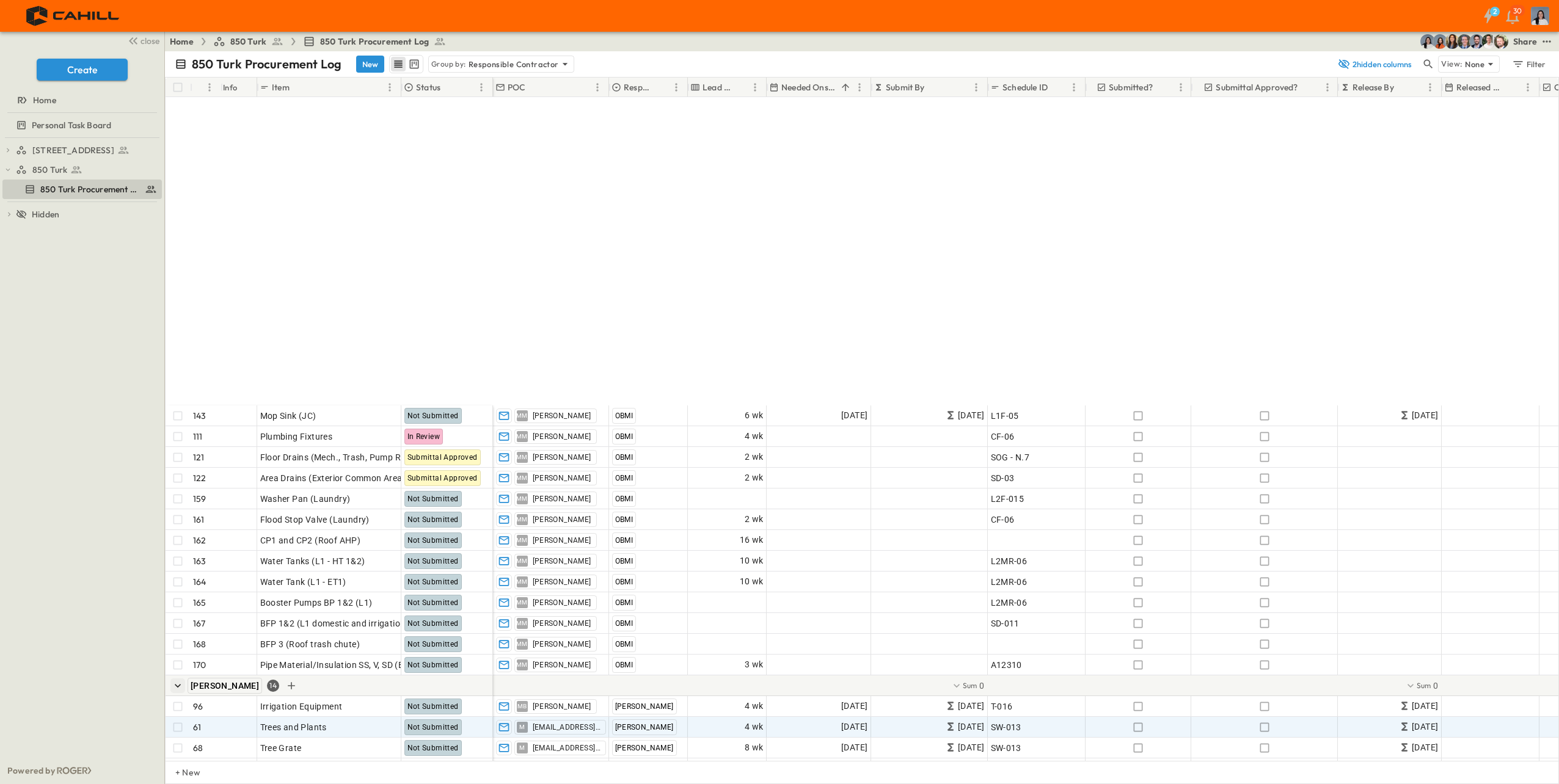
click at [179, 680] on icon "button" at bounding box center [178, 686] width 12 height 12
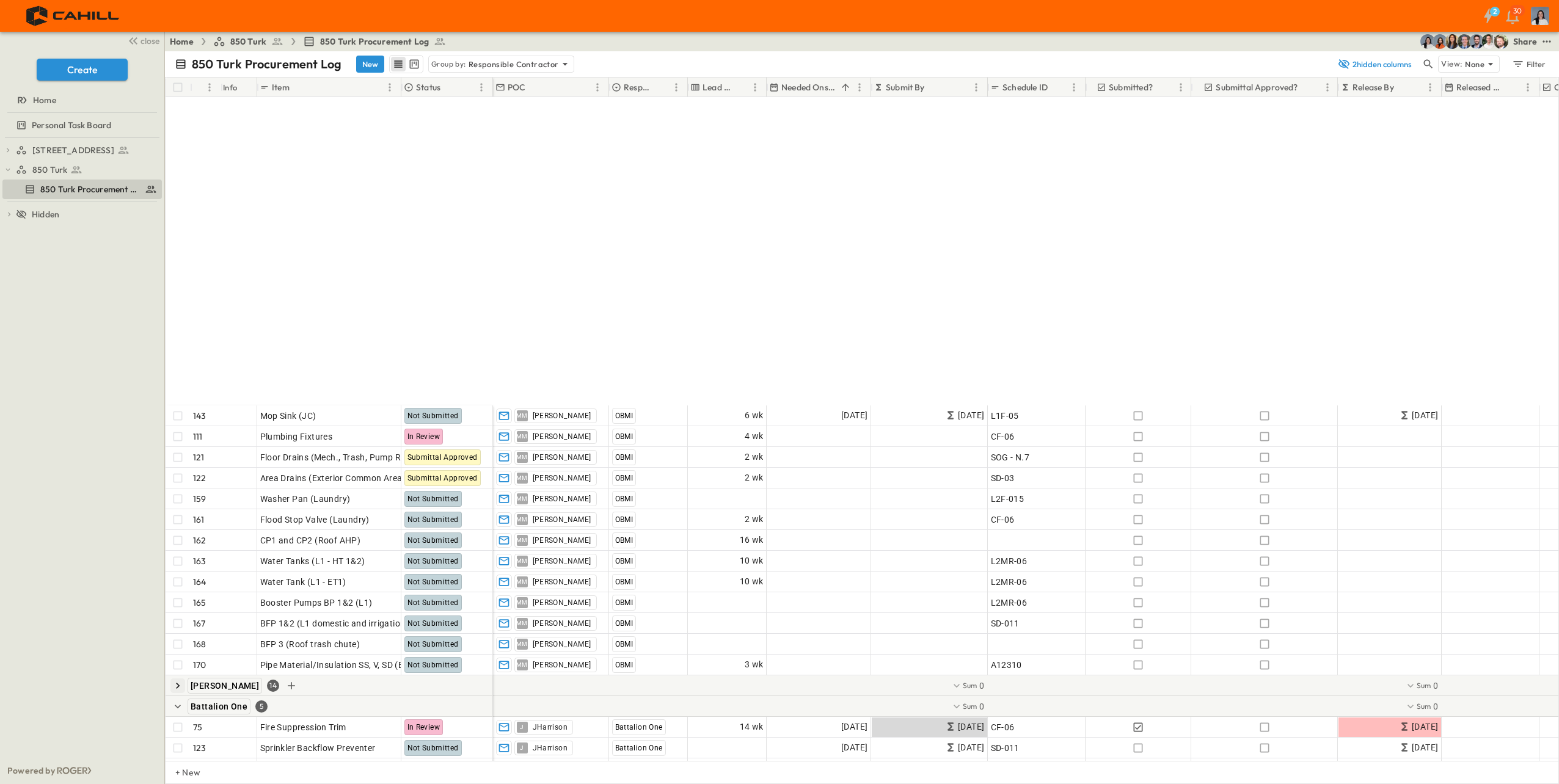
scroll to position [1526, 0]
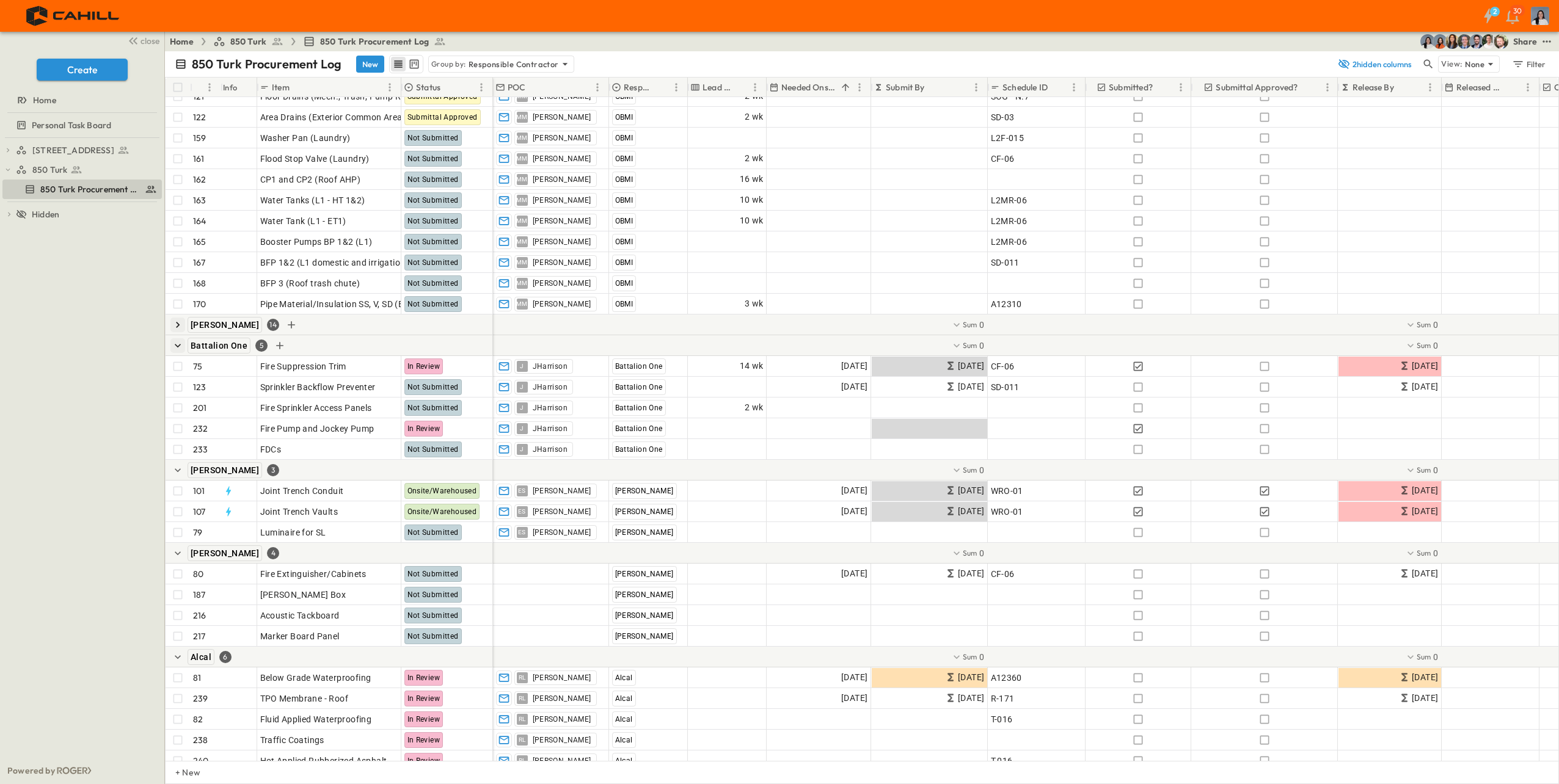
click at [182, 346] on icon "button" at bounding box center [178, 346] width 12 height 12
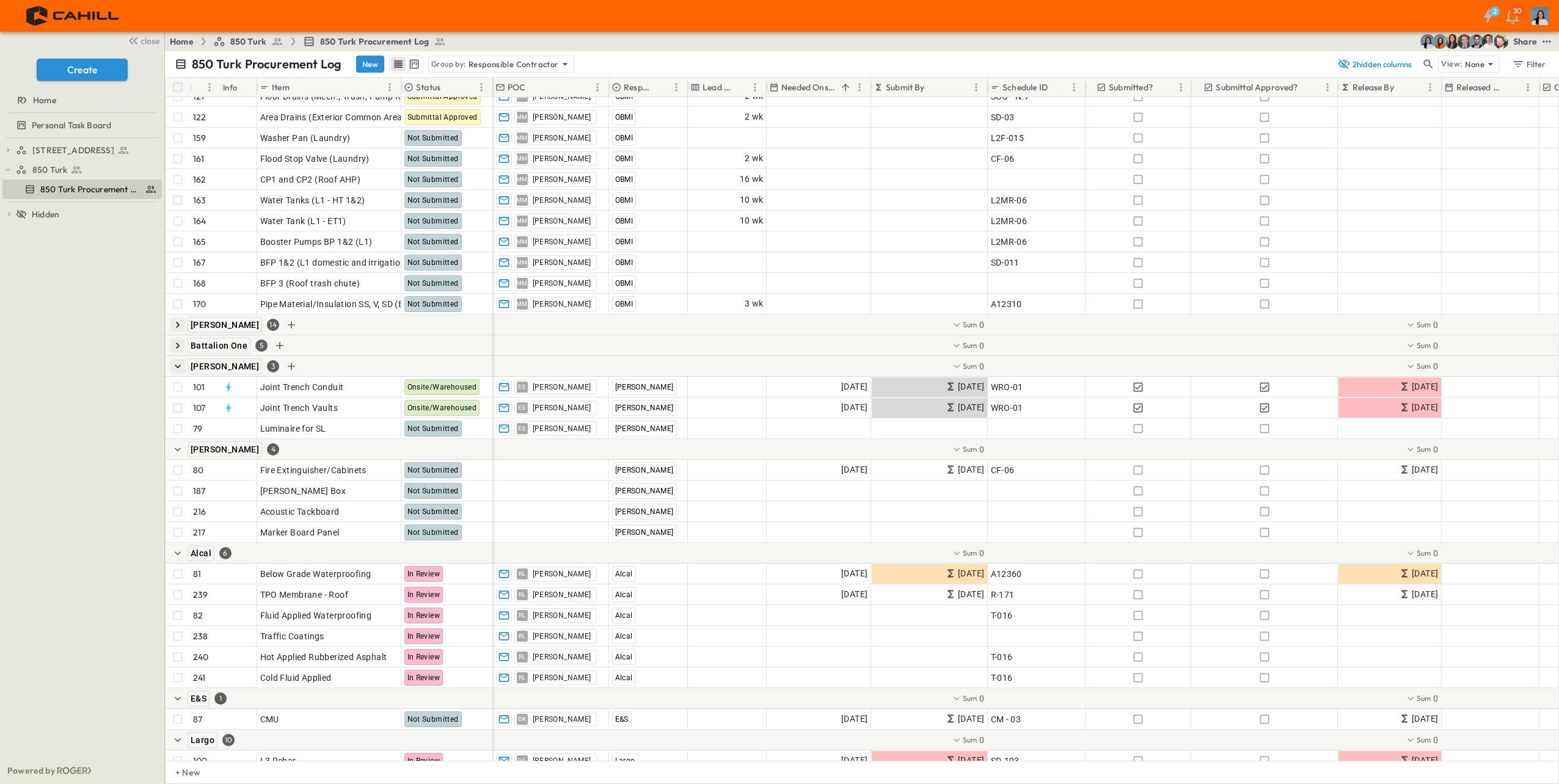
click at [179, 364] on icon "button" at bounding box center [178, 366] width 12 height 12
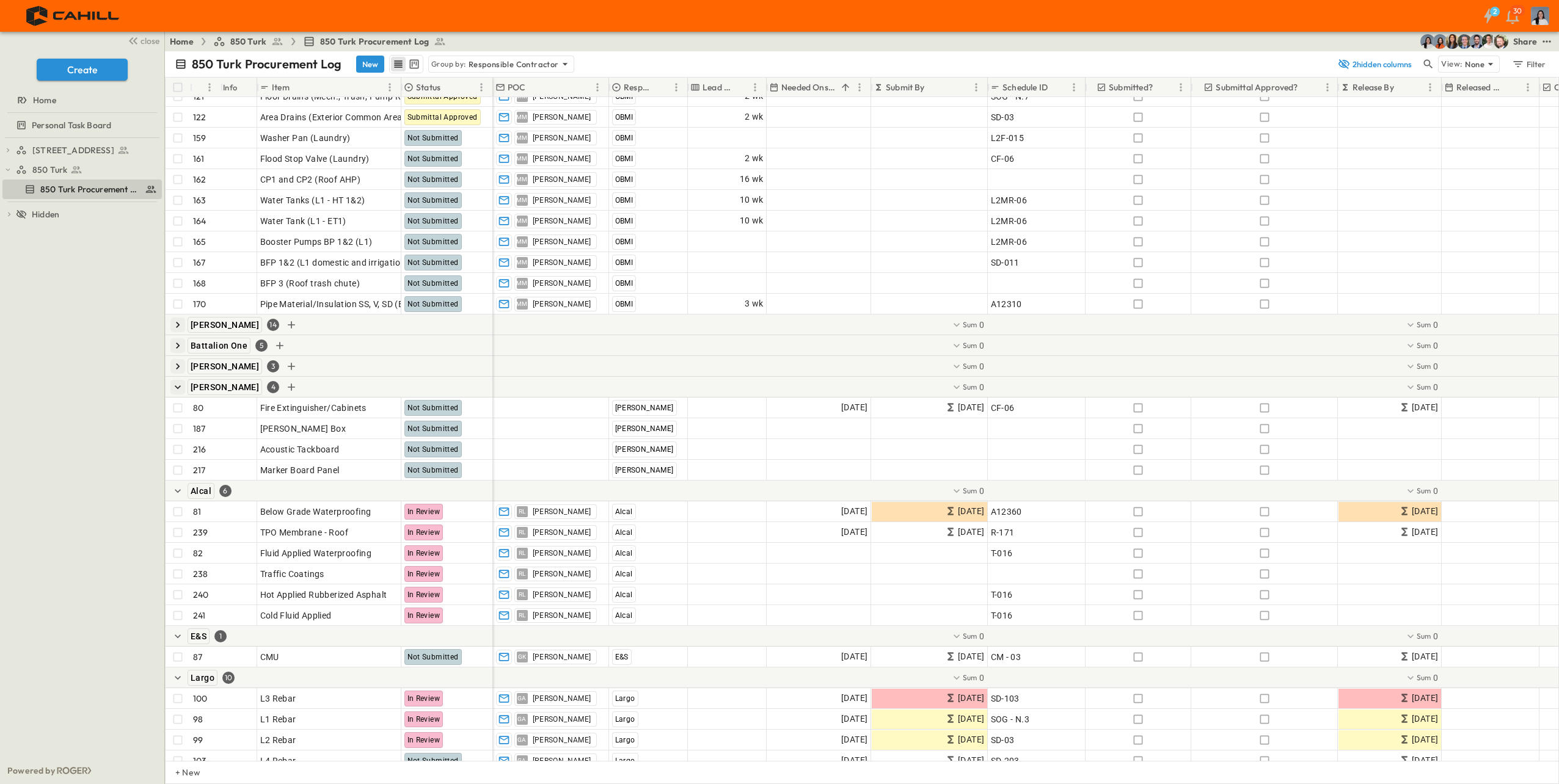
click at [182, 387] on icon "button" at bounding box center [178, 387] width 12 height 12
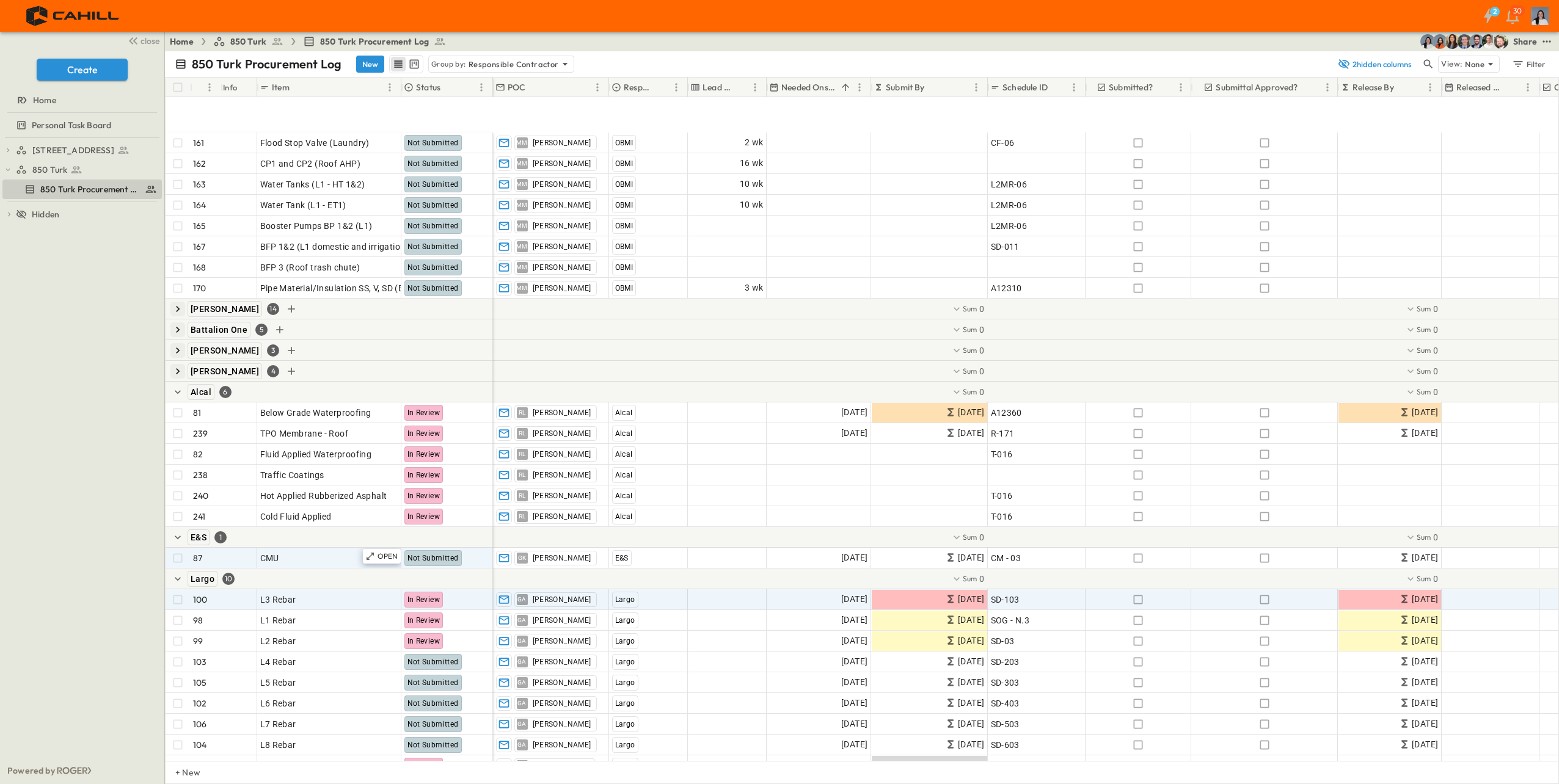
scroll to position [1648, 0]
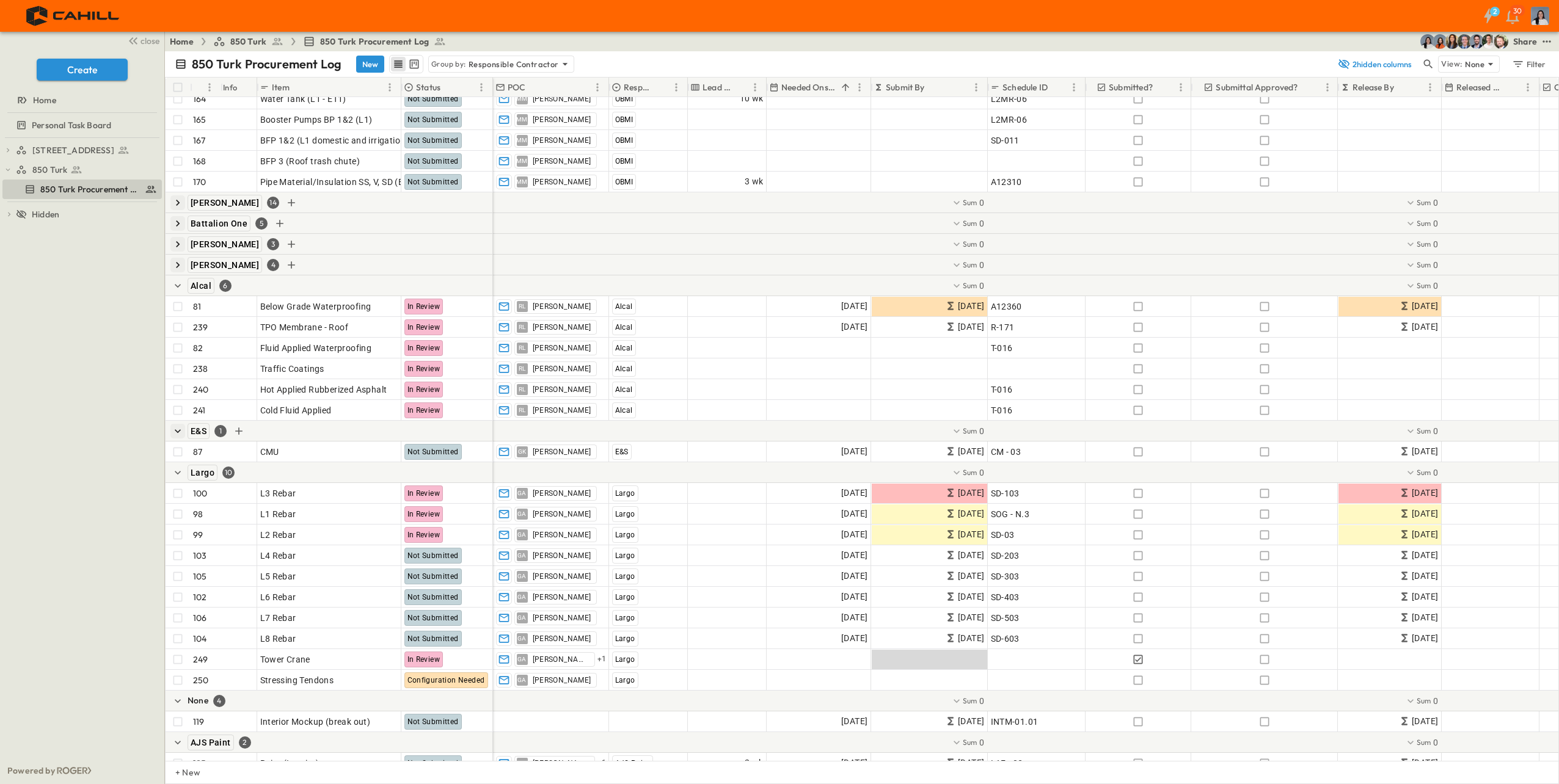
click at [180, 430] on icon "button" at bounding box center [178, 431] width 6 height 4
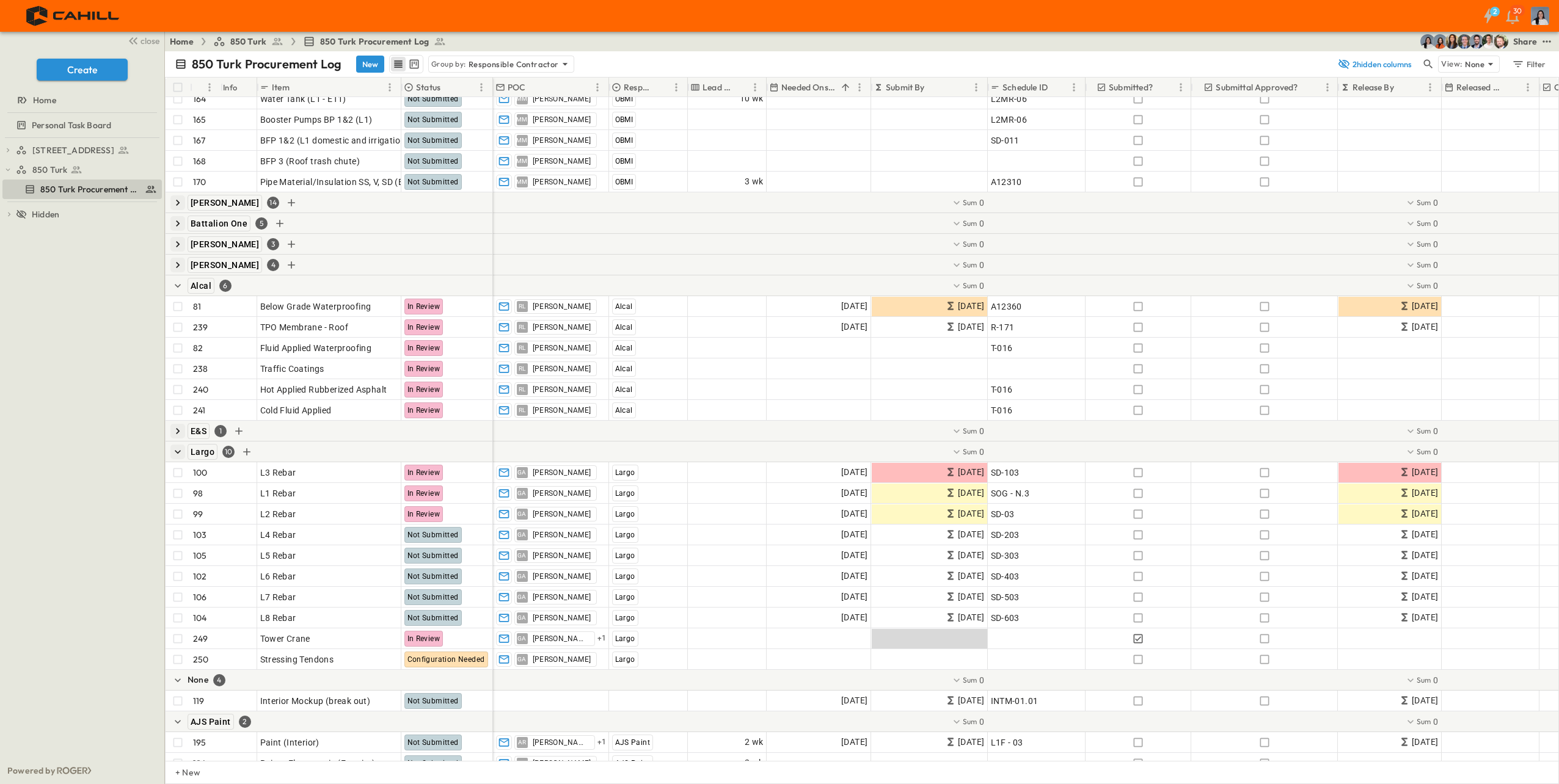
click at [181, 451] on icon "button" at bounding box center [178, 452] width 12 height 12
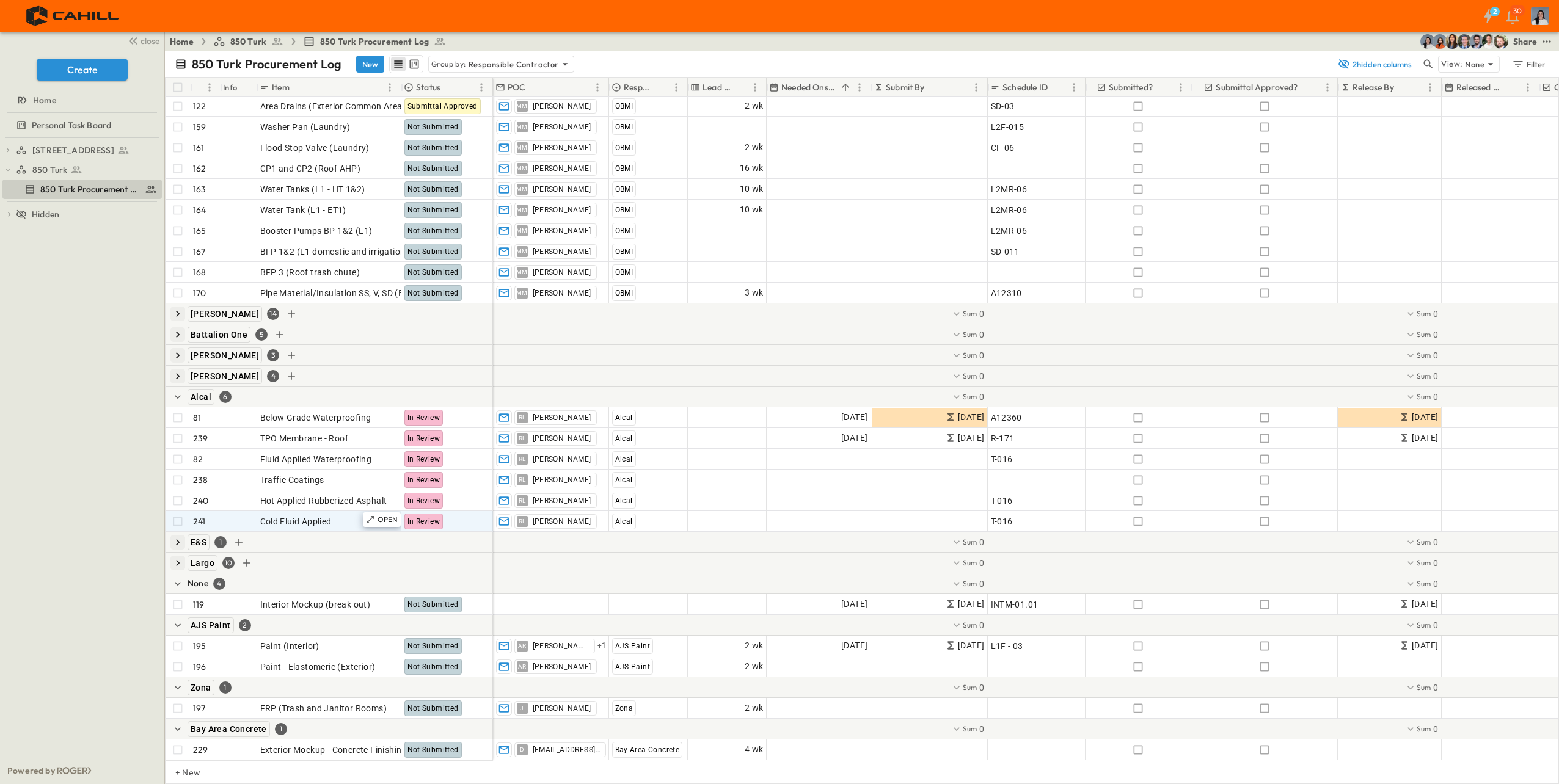
scroll to position [1546, 0]
click at [178, 582] on icon "button" at bounding box center [178, 583] width 6 height 4
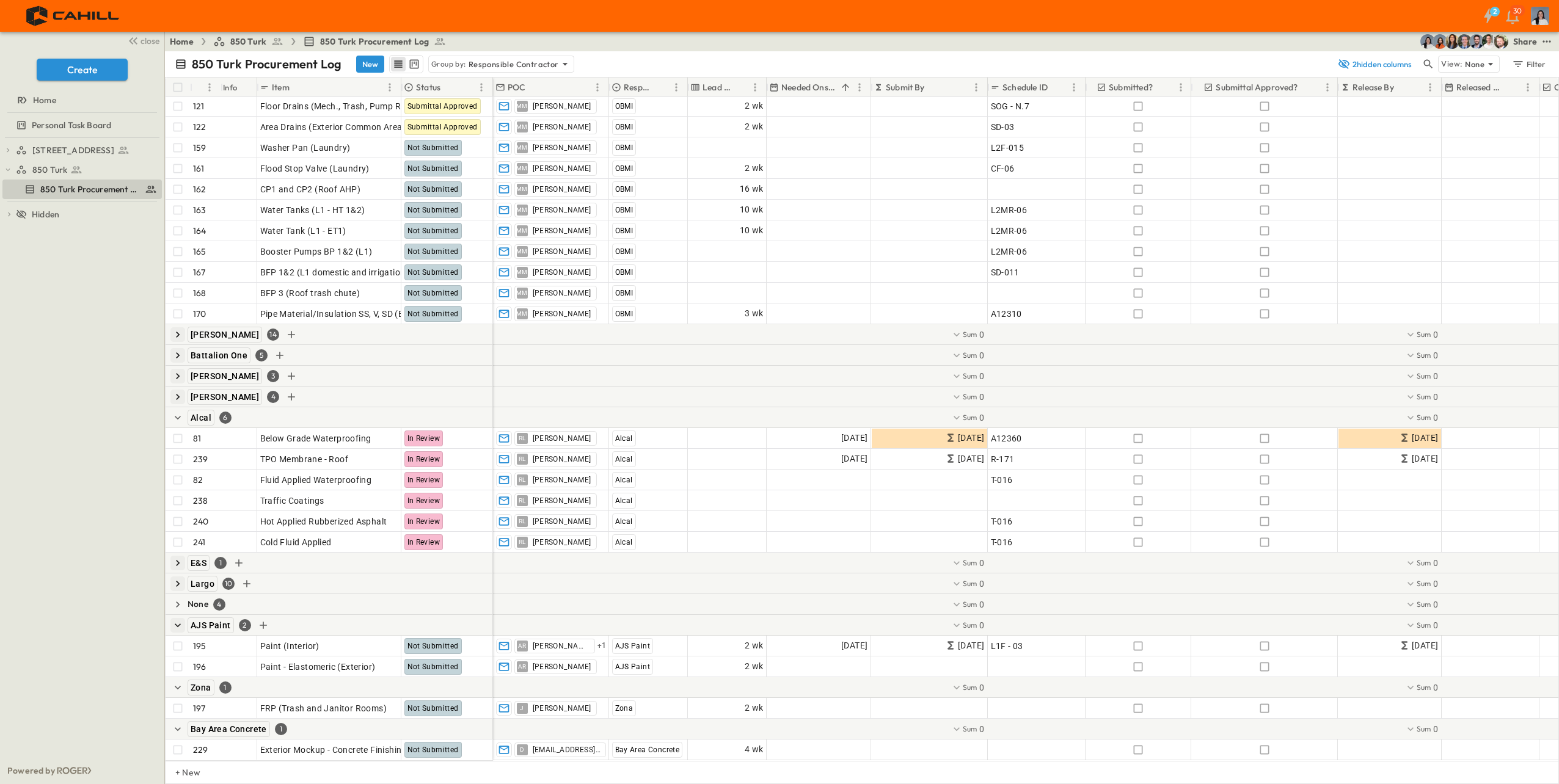
scroll to position [1525, 0]
click at [180, 723] on icon "button" at bounding box center [178, 729] width 12 height 12
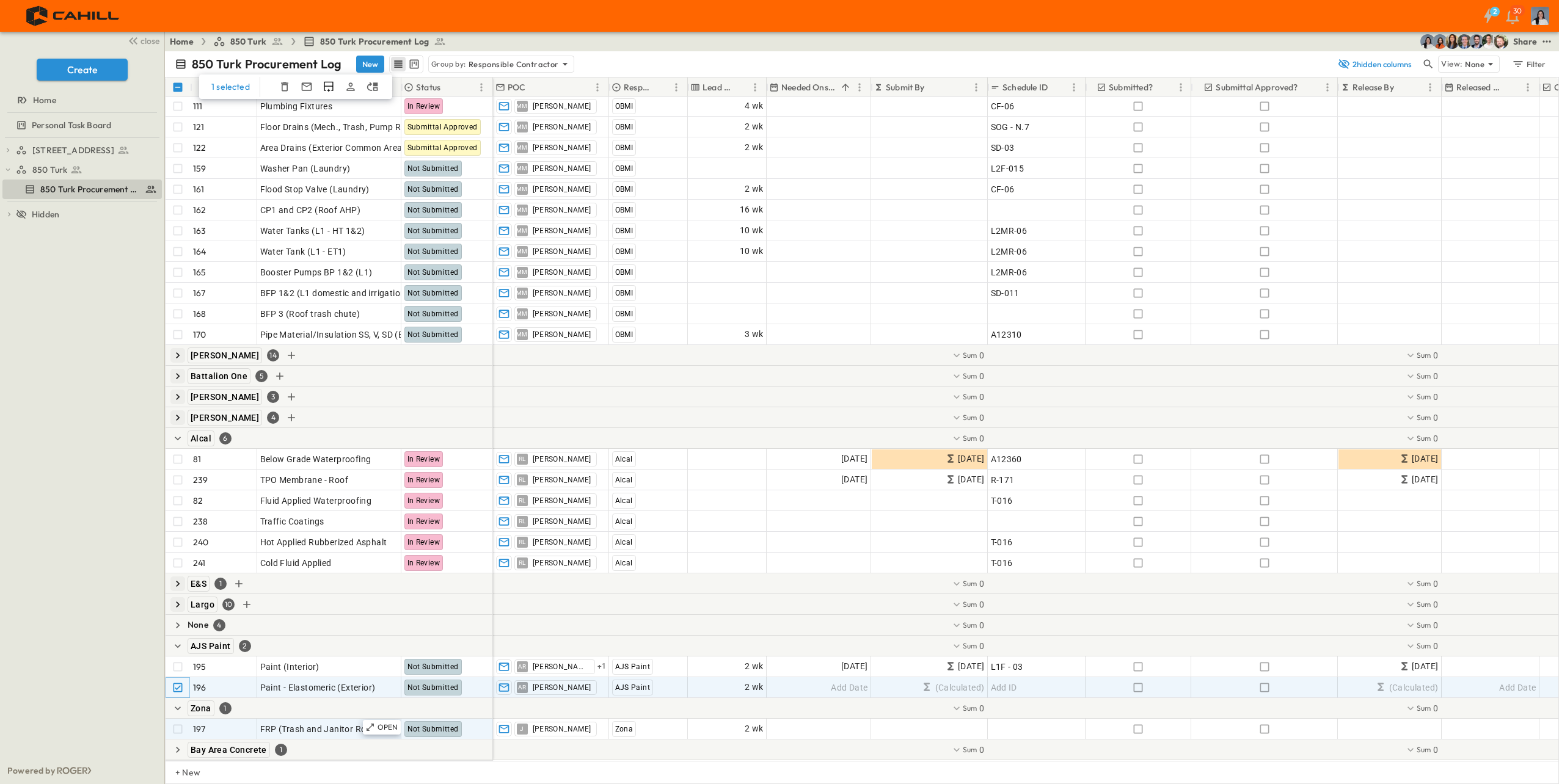
scroll to position [1505, 0]
click at [175, 640] on icon "button" at bounding box center [178, 646] width 12 height 12
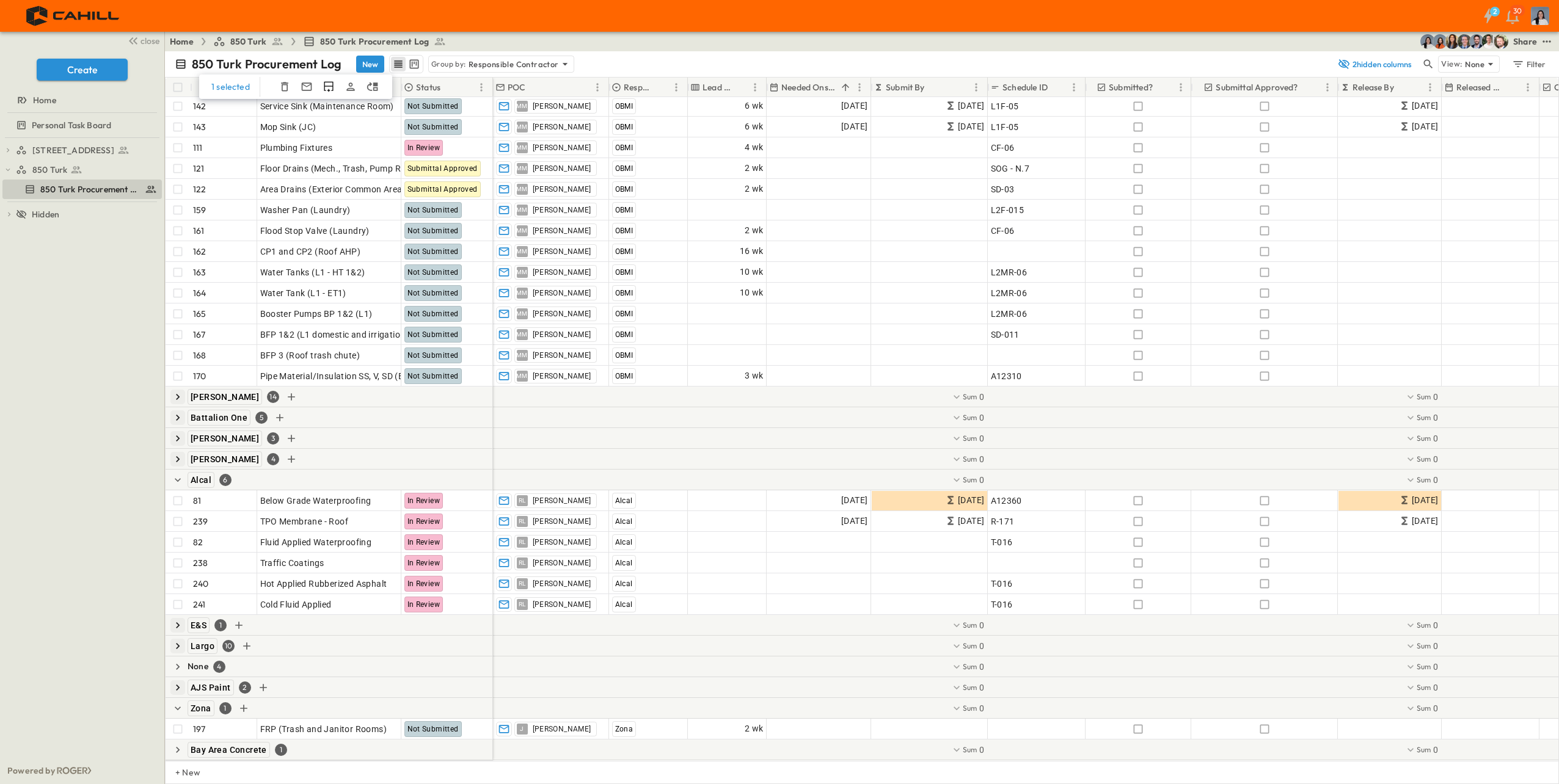
scroll to position [1464, 0]
click at [176, 702] on icon "button" at bounding box center [178, 708] width 12 height 12
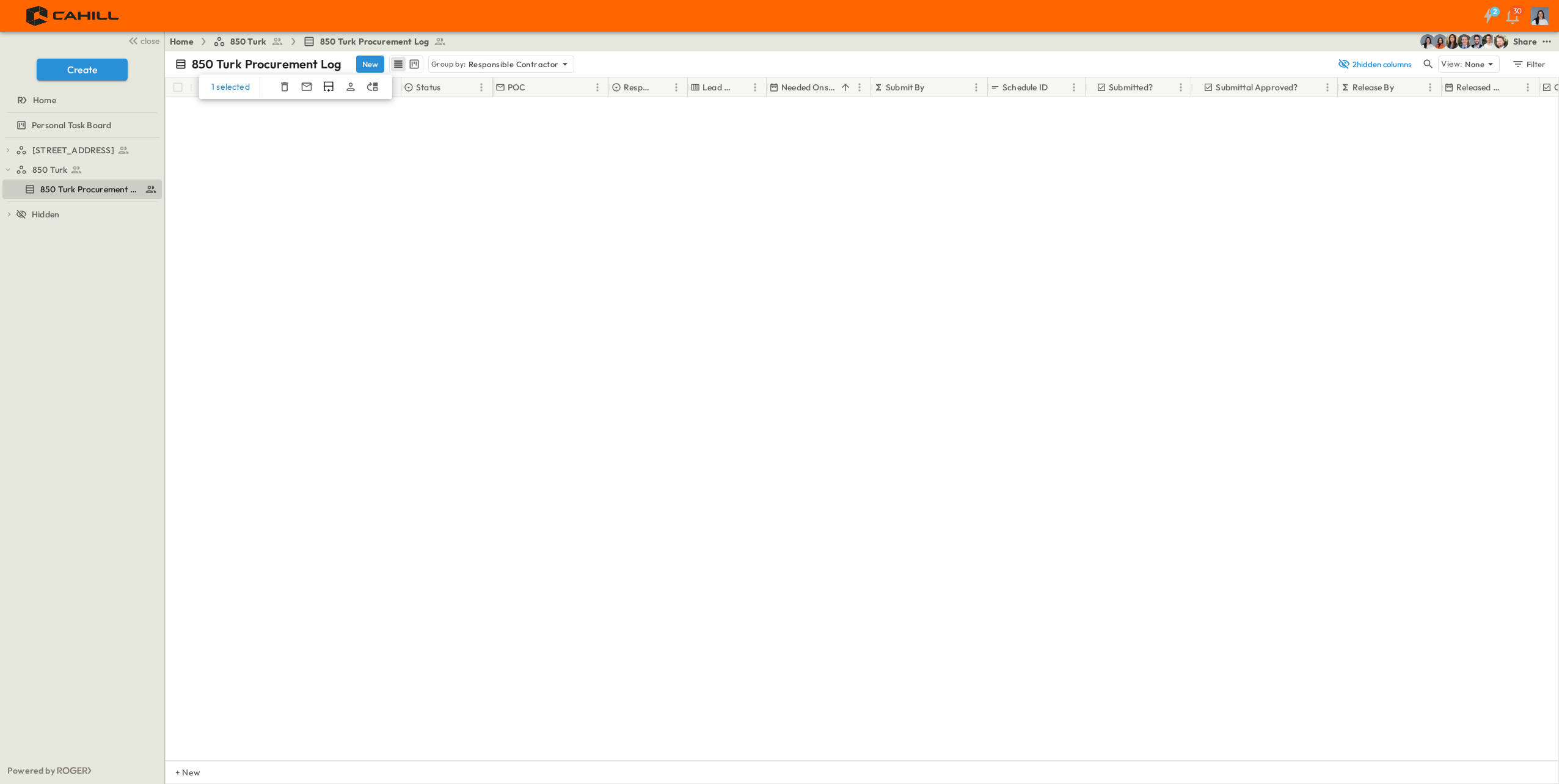
scroll to position [0, 0]
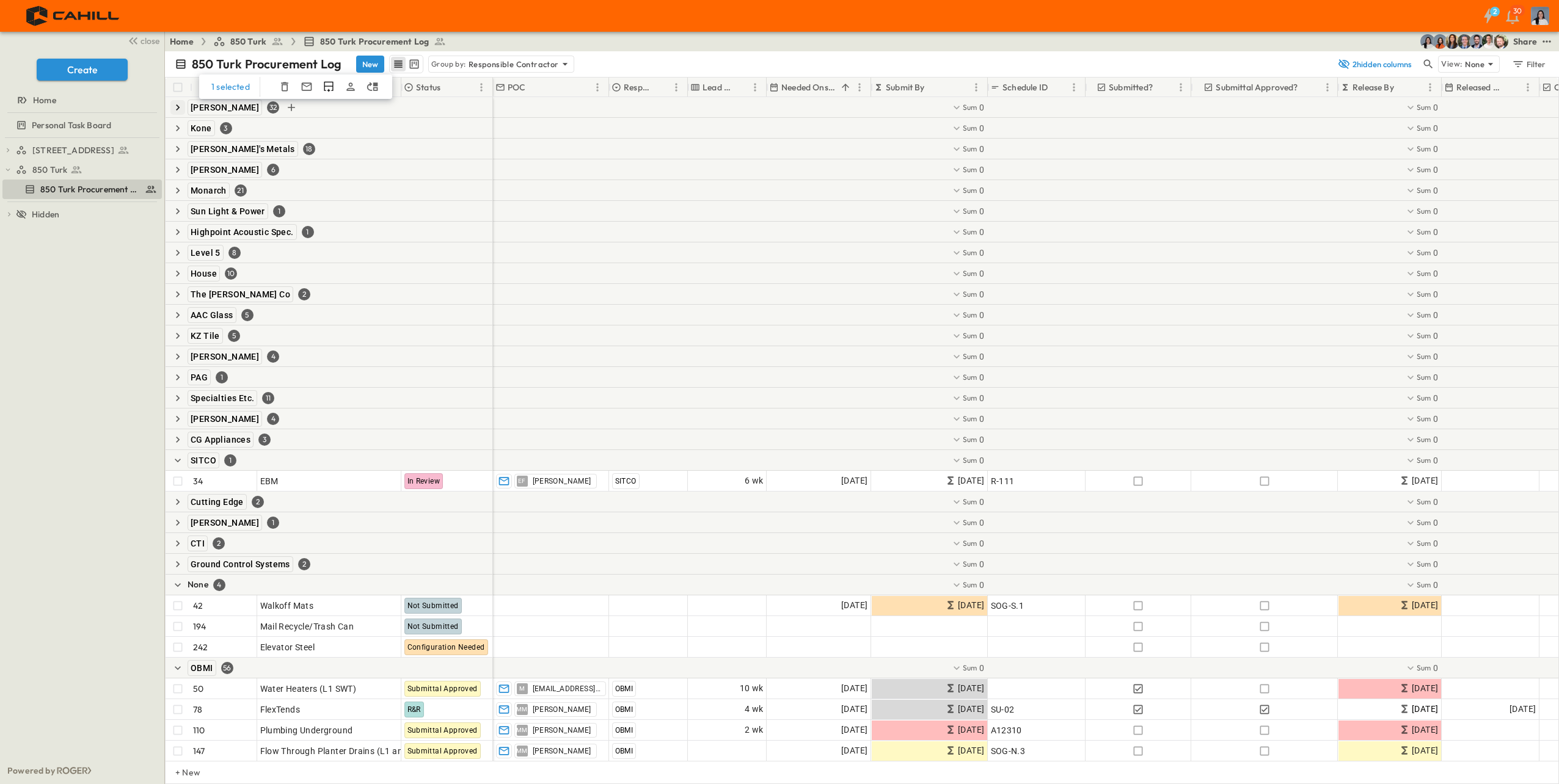
drag, startPoint x: 176, startPoint y: 110, endPoint x: 187, endPoint y: 109, distance: 11.0
click at [176, 109] on icon "button" at bounding box center [178, 107] width 12 height 12
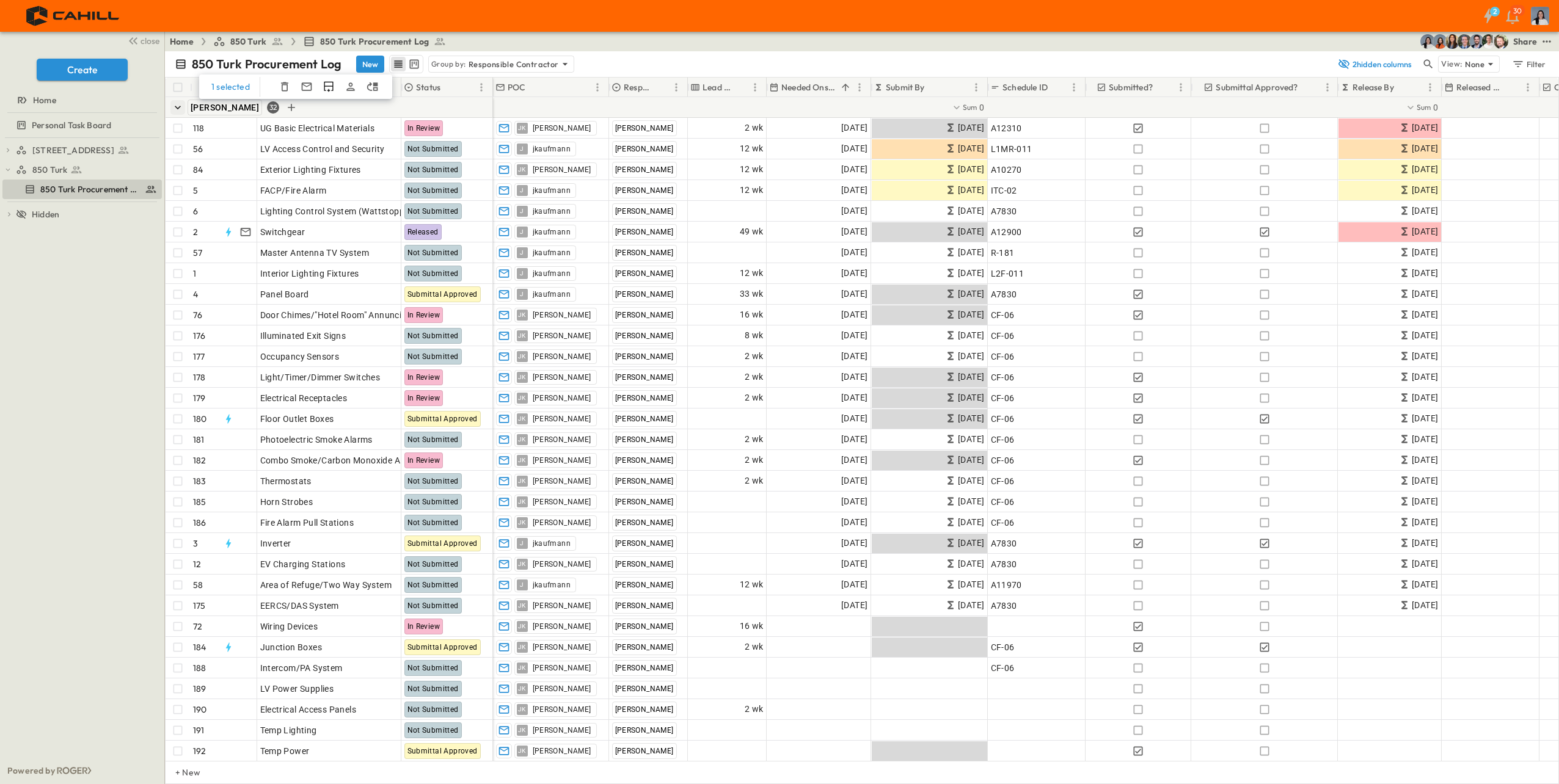
click at [177, 104] on icon "button" at bounding box center [178, 107] width 12 height 12
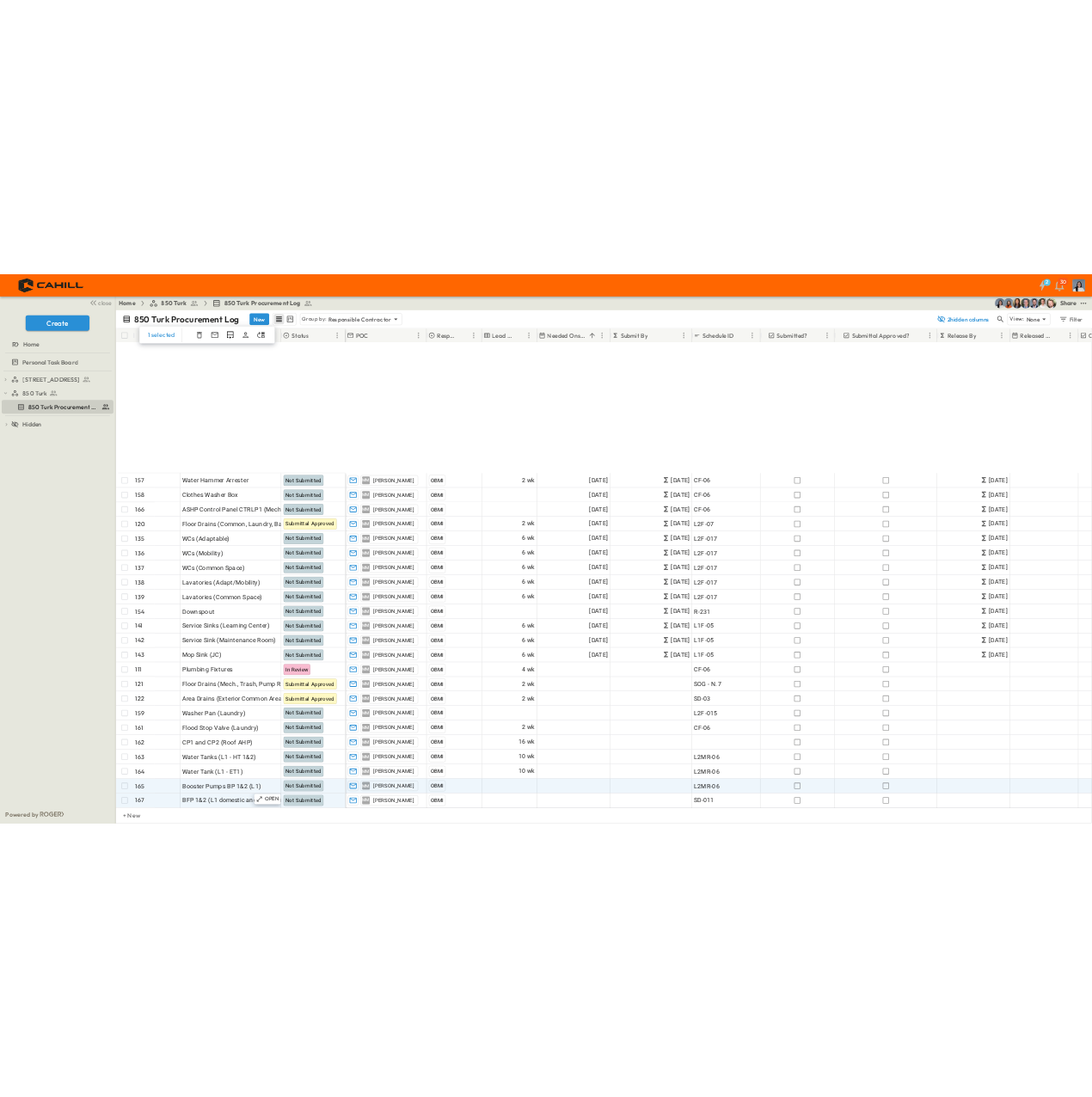
scroll to position [1805, 0]
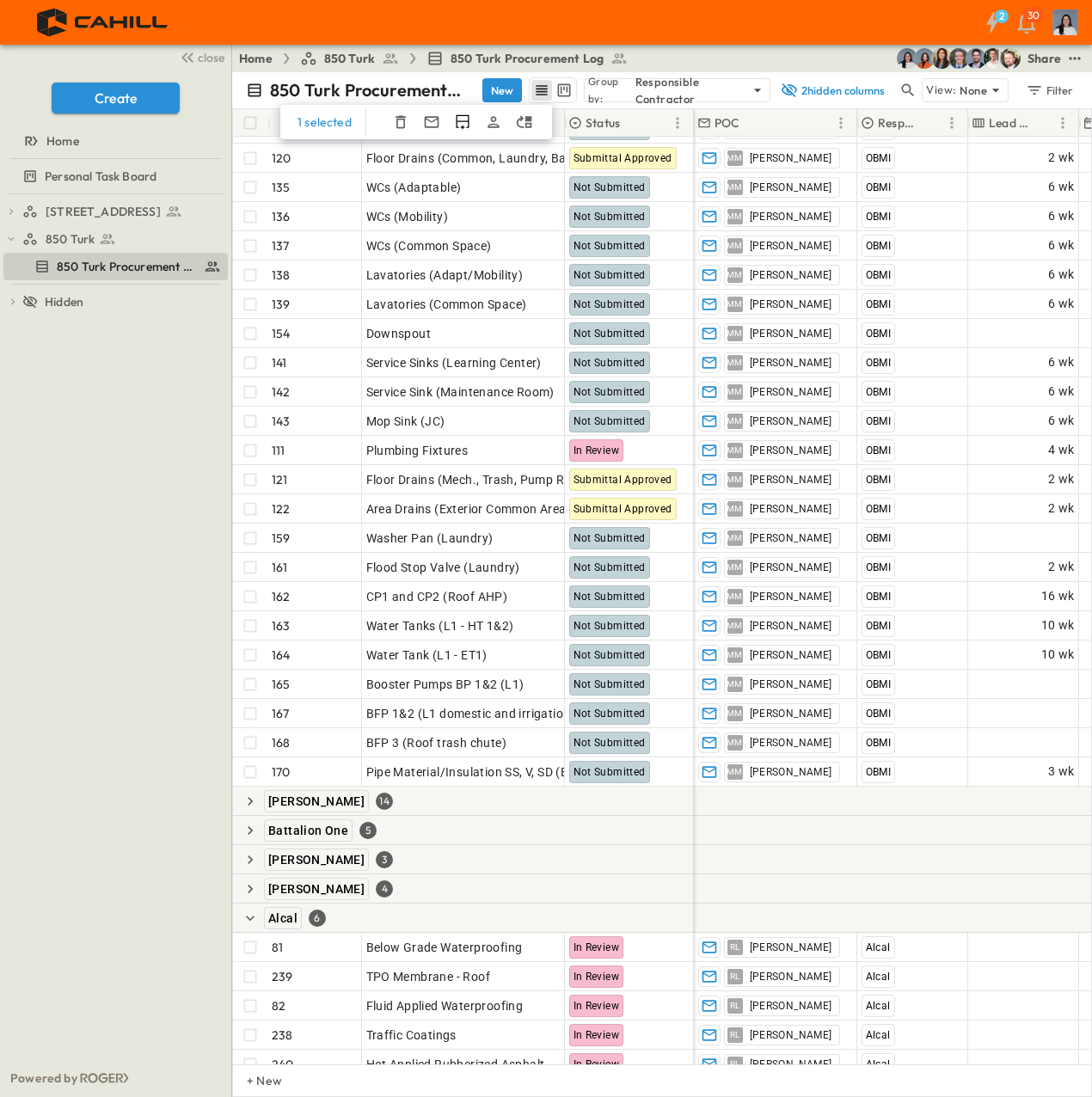
drag, startPoint x: 203, startPoint y: 62, endPoint x: 172, endPoint y: 100, distance: 49.0
click at [203, 62] on span "close" at bounding box center [210, 57] width 27 height 17
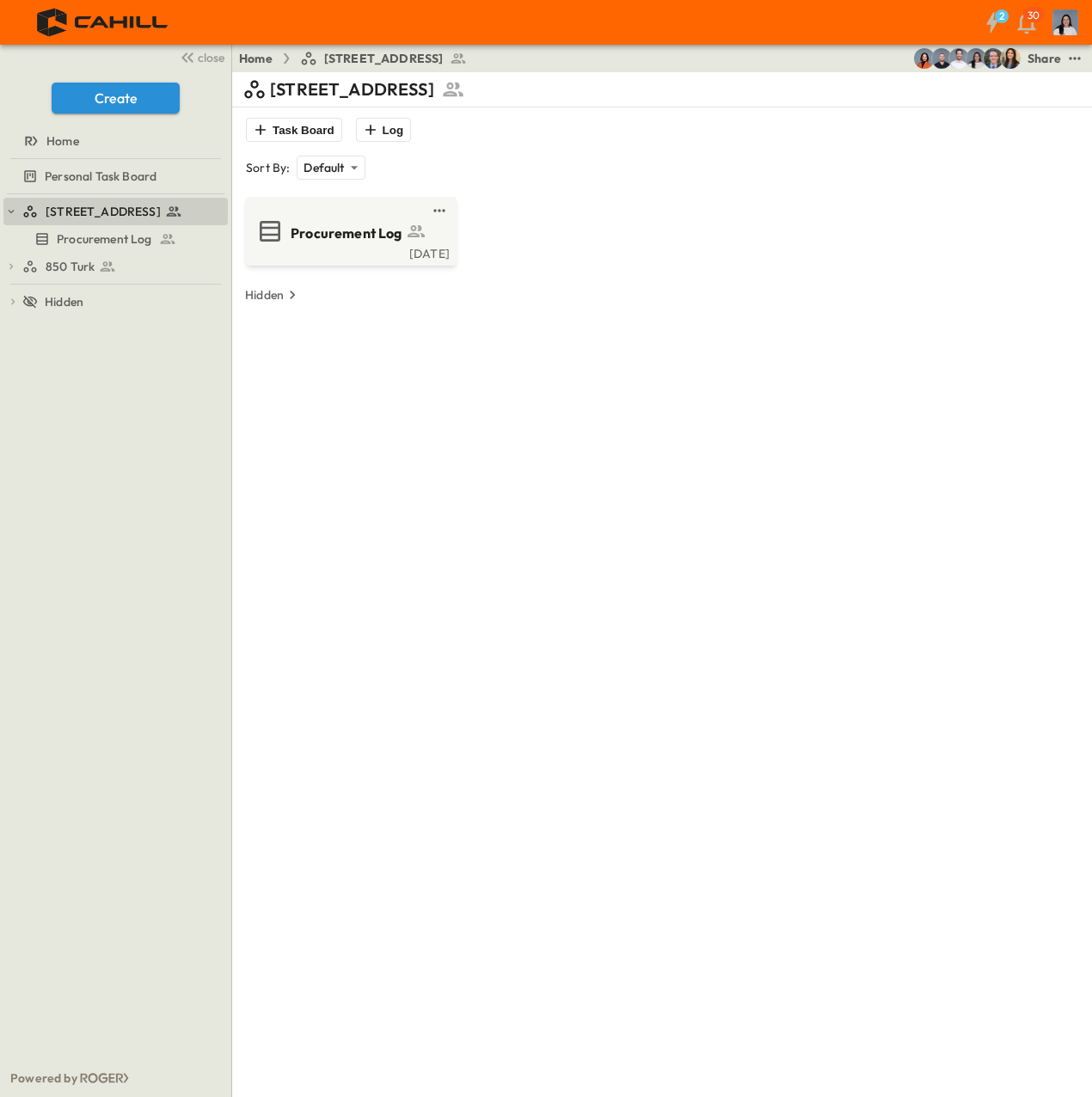
drag, startPoint x: 496, startPoint y: 441, endPoint x: 458, endPoint y: 423, distance: 42.0
click at [490, 442] on div "750 Golden Gate Task Board Log Sort By: Default ******** ​ Procurement Log Mon,…" at bounding box center [662, 621] width 839 height 1097
click at [304, 232] on span "Procurement Log" at bounding box center [346, 233] width 112 height 20
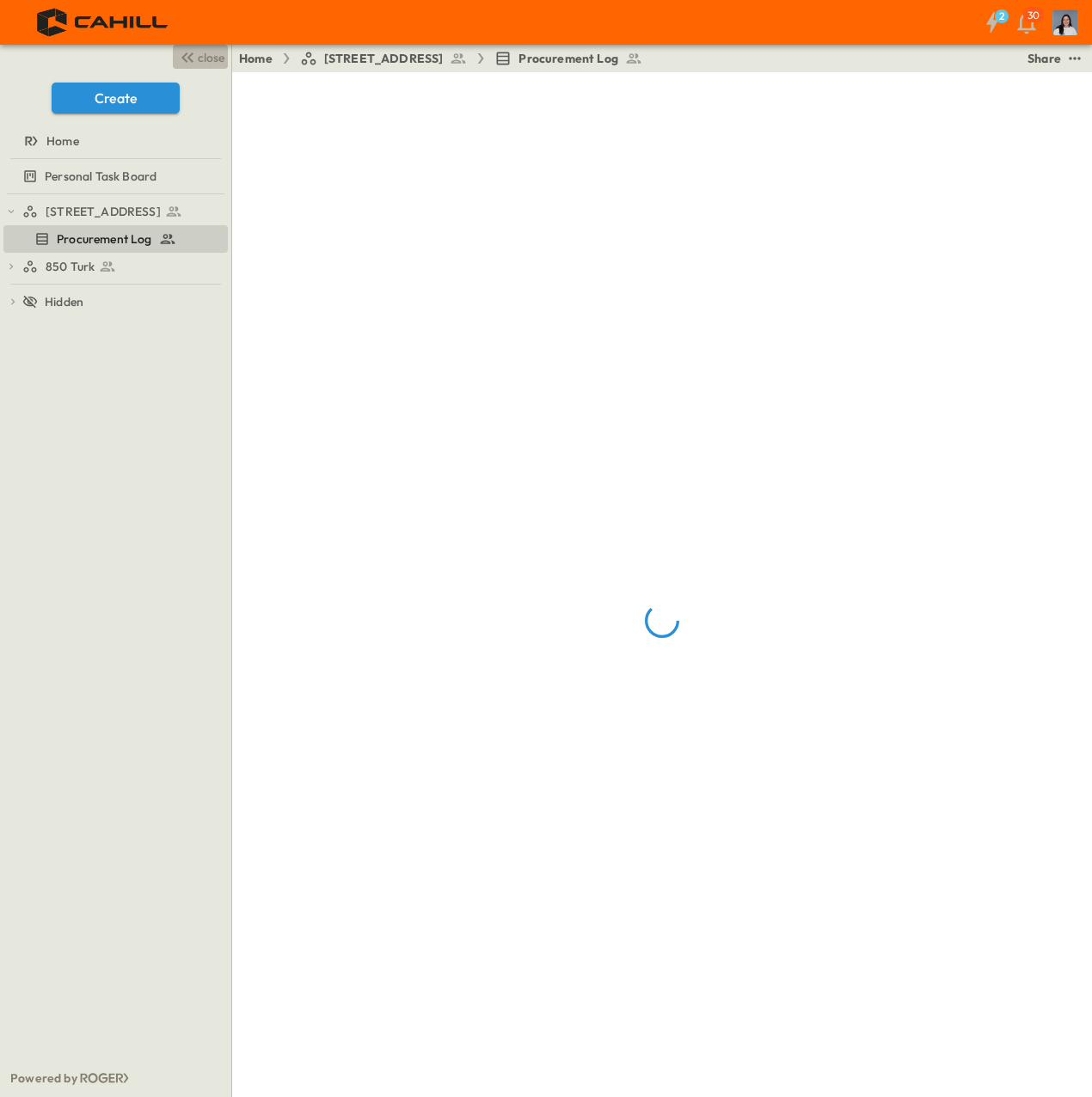
click at [219, 63] on span "close" at bounding box center [210, 57] width 27 height 17
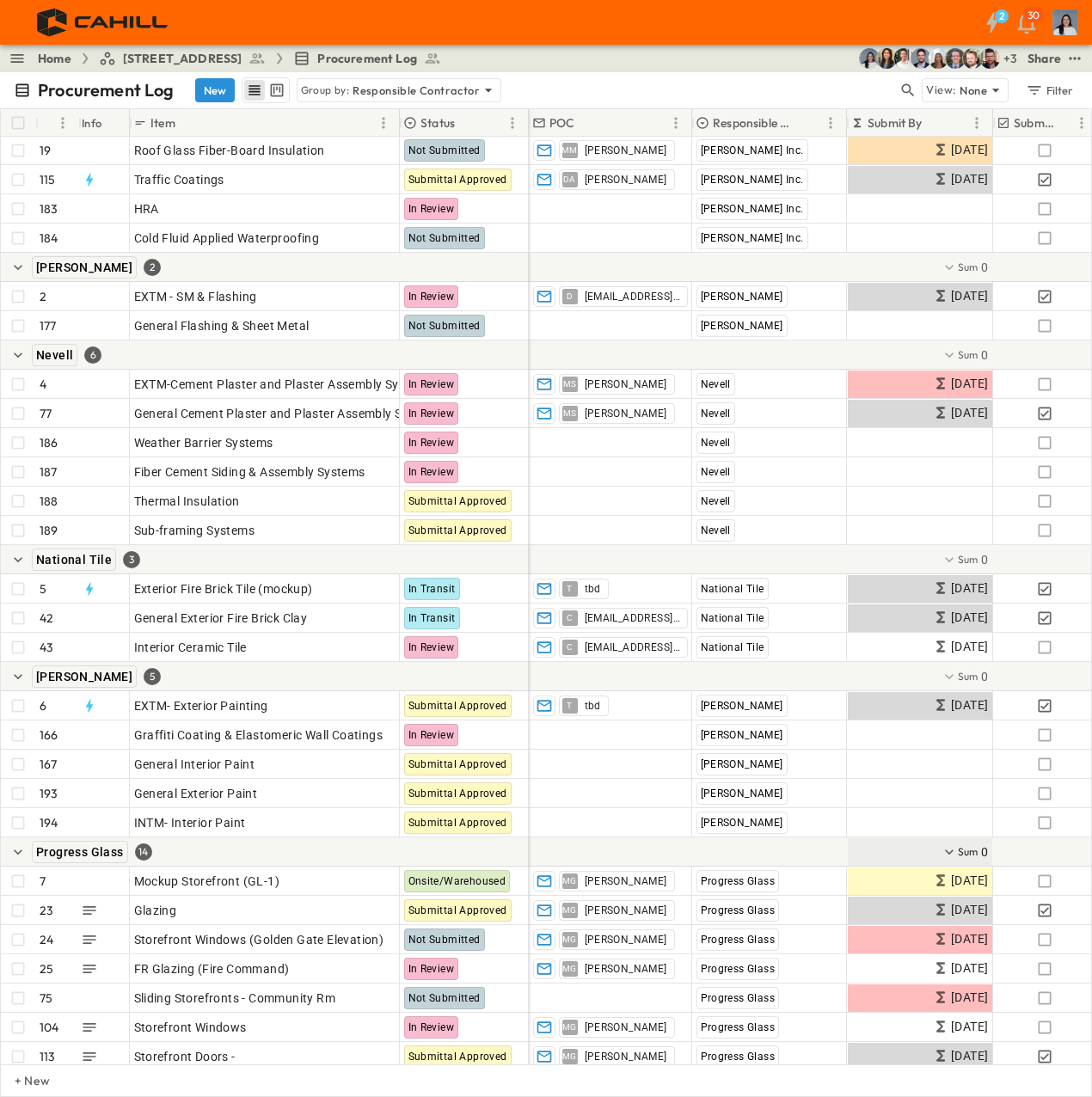
scroll to position [172, 0]
